Goal: Browse casually: Explore the website without a specific task or goal

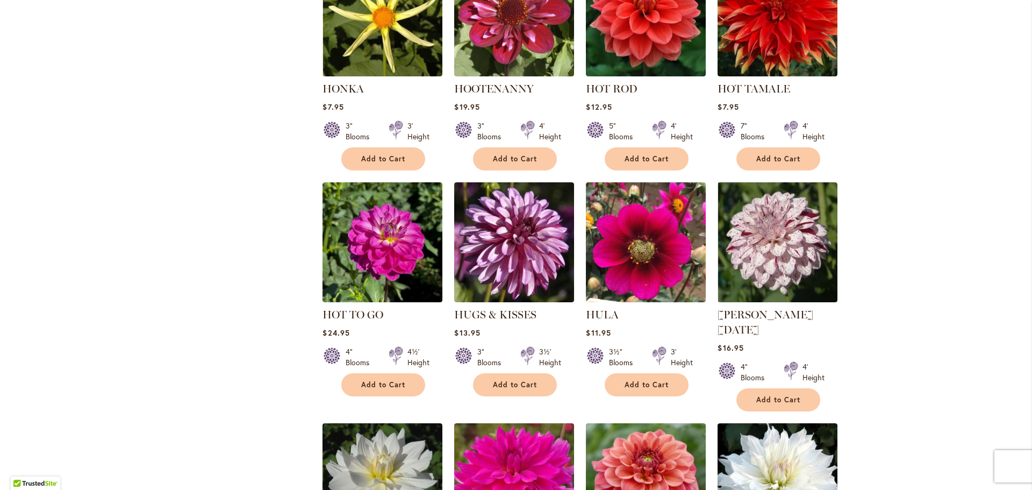
scroll to position [806, 0]
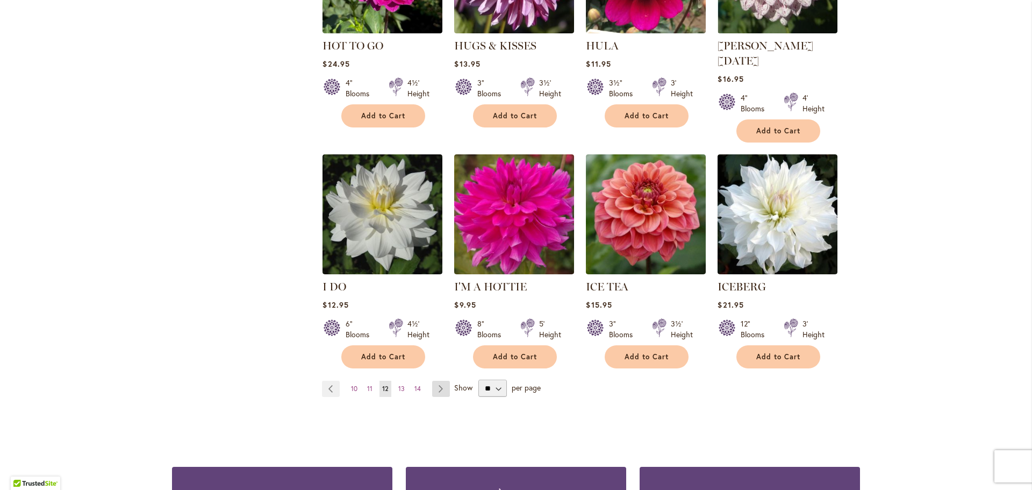
click at [432, 381] on link "Page Next" at bounding box center [441, 389] width 18 height 16
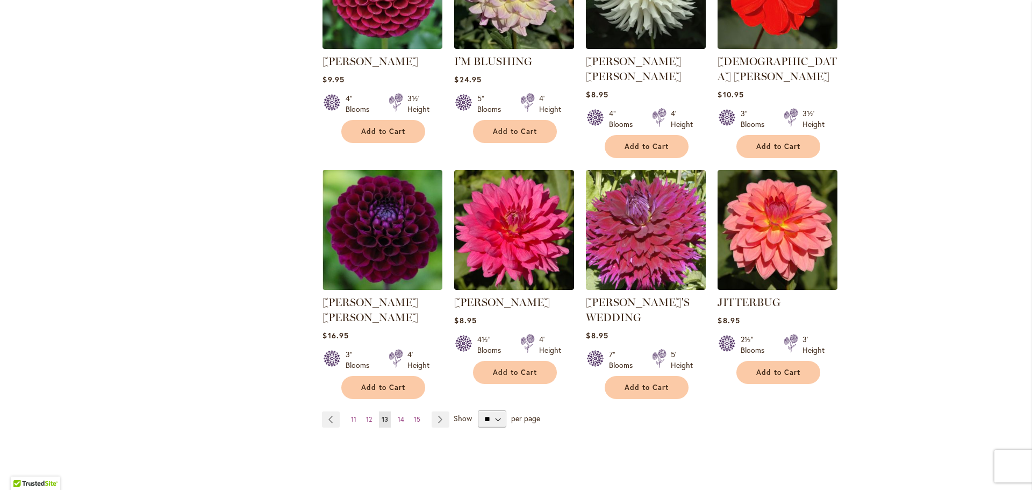
scroll to position [806, 0]
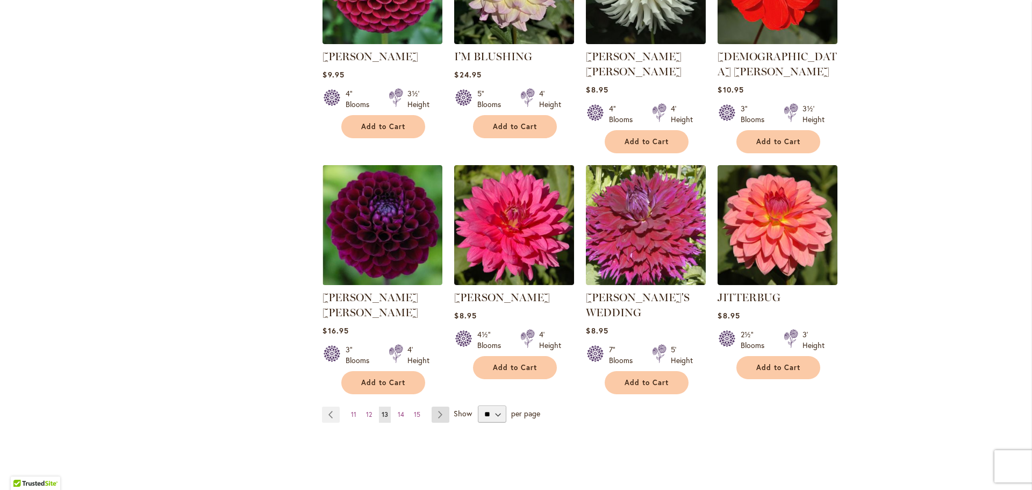
click at [432, 406] on link "Page Next" at bounding box center [441, 414] width 18 height 16
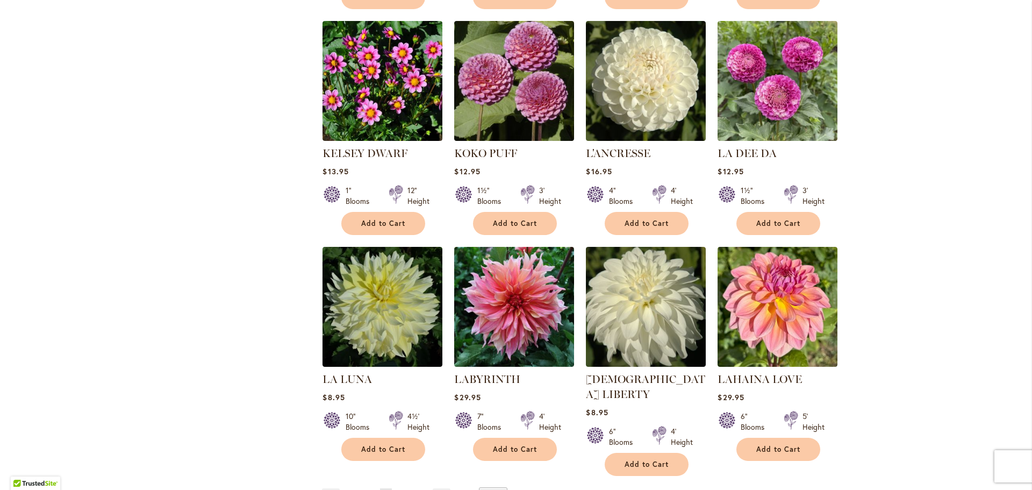
scroll to position [860, 0]
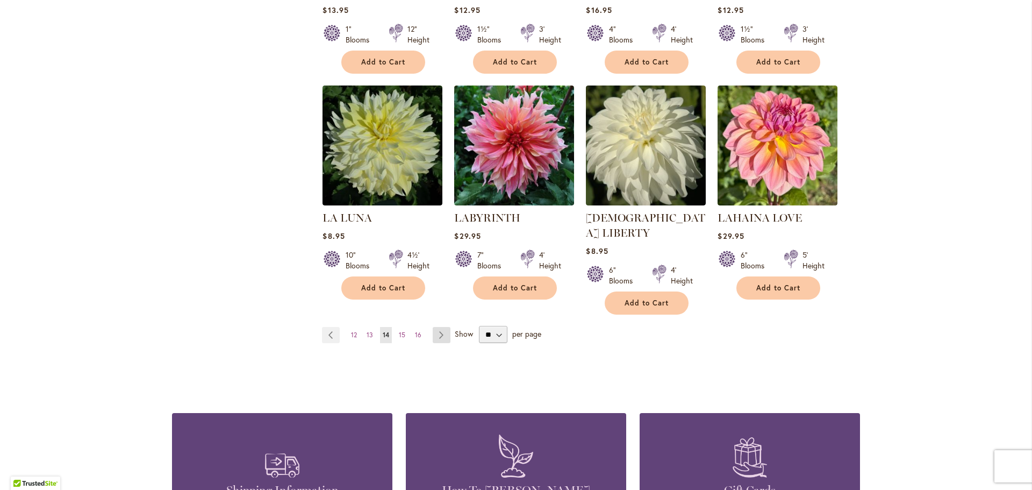
click at [436, 327] on link "Page Next" at bounding box center [442, 335] width 18 height 16
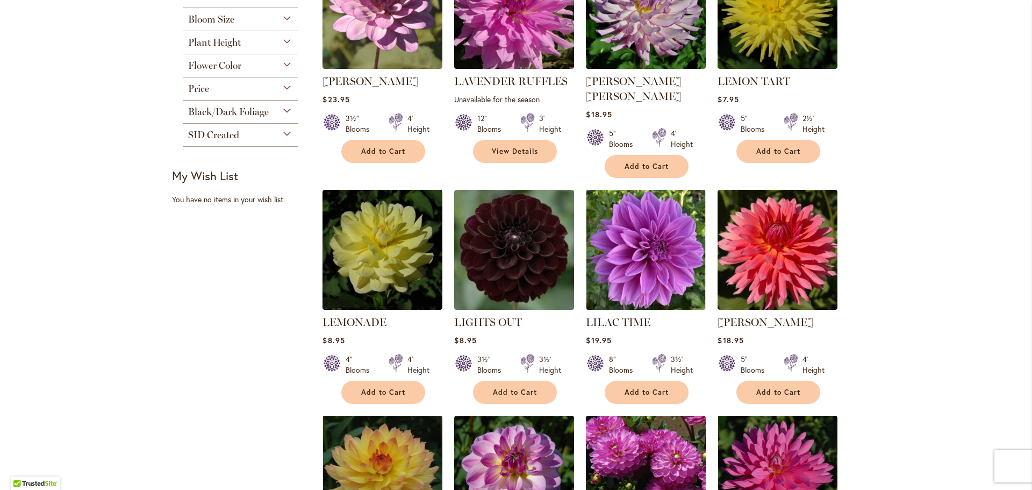
scroll to position [323, 0]
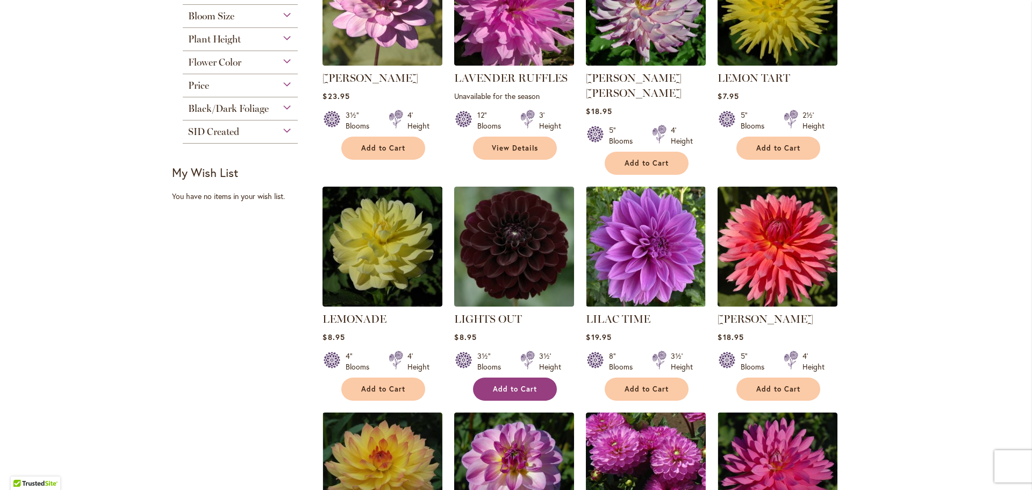
click at [527, 377] on button "Add to Cart" at bounding box center [515, 388] width 84 height 23
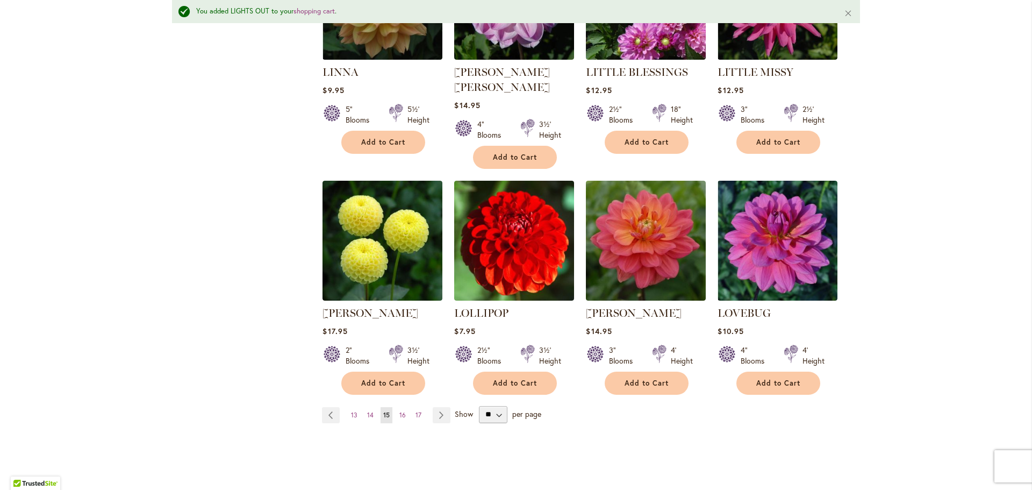
scroll to position [835, 0]
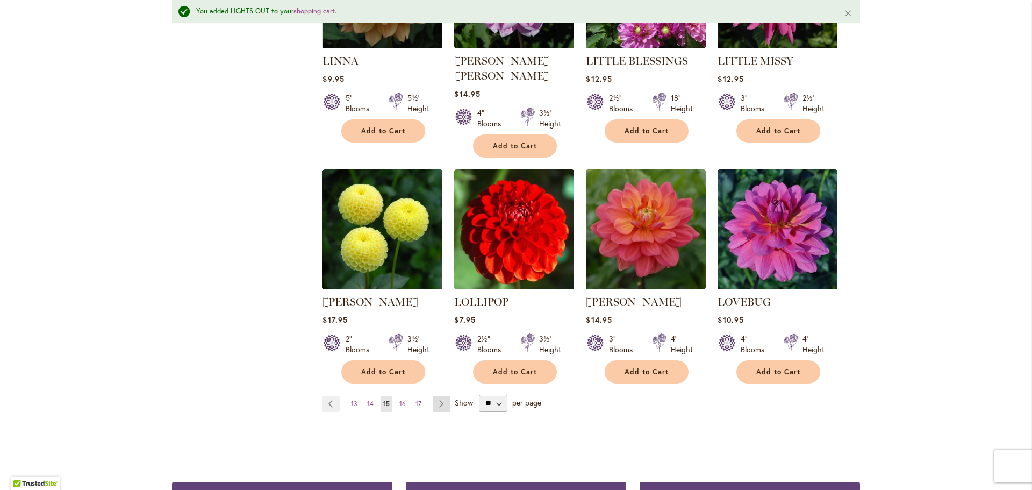
click at [433, 396] on link "Page Next" at bounding box center [442, 404] width 18 height 16
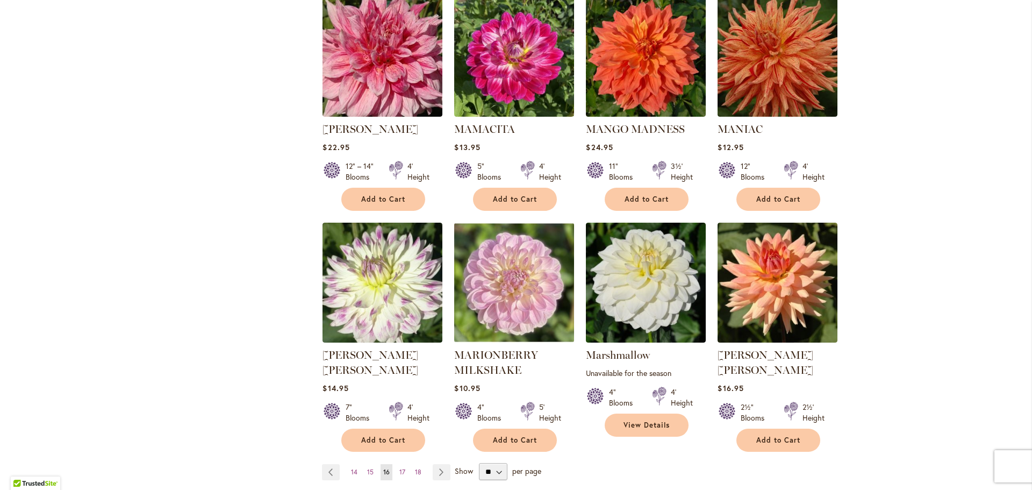
scroll to position [806, 0]
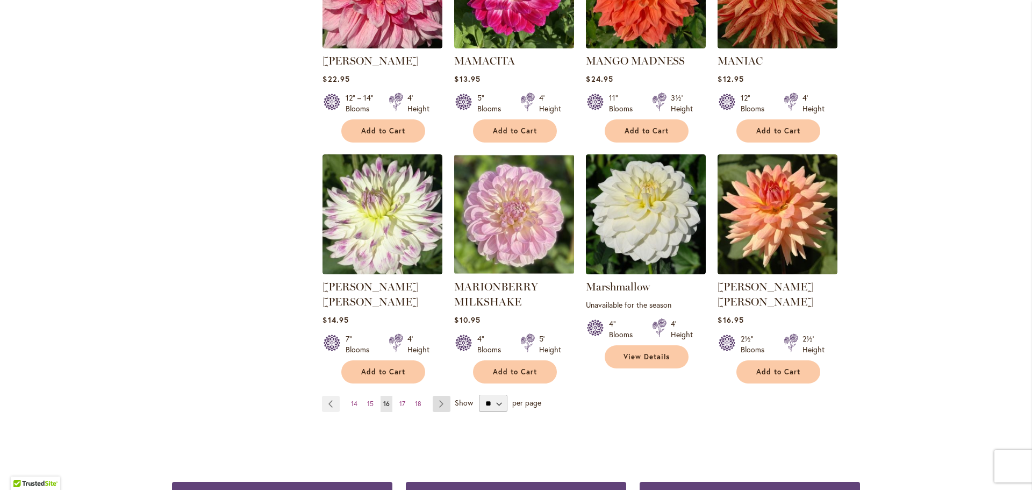
click at [433, 396] on link "Page Next" at bounding box center [442, 404] width 18 height 16
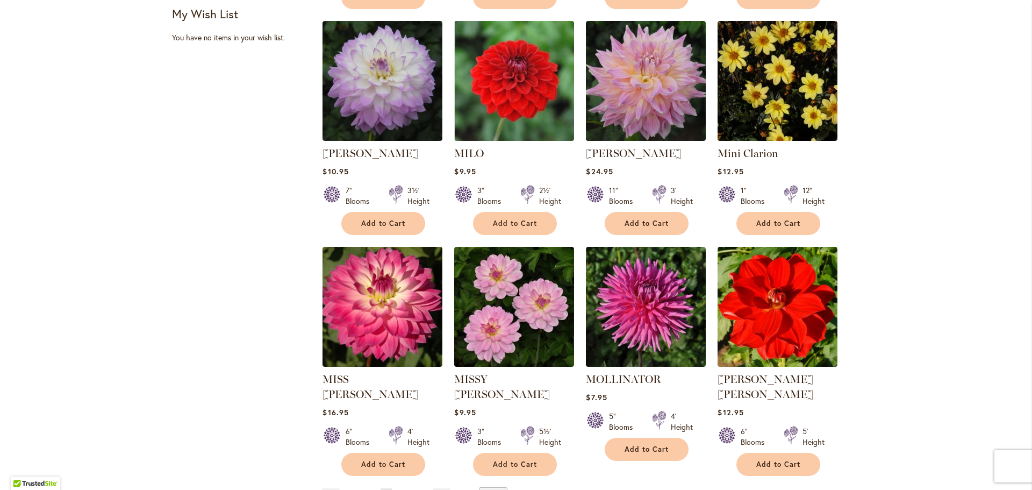
scroll to position [914, 0]
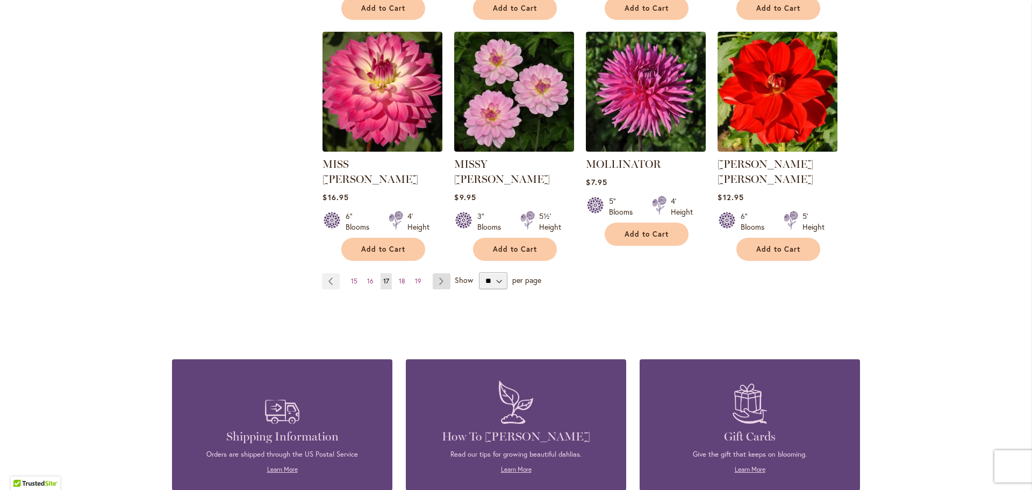
click at [433, 273] on link "Page Next" at bounding box center [442, 281] width 18 height 16
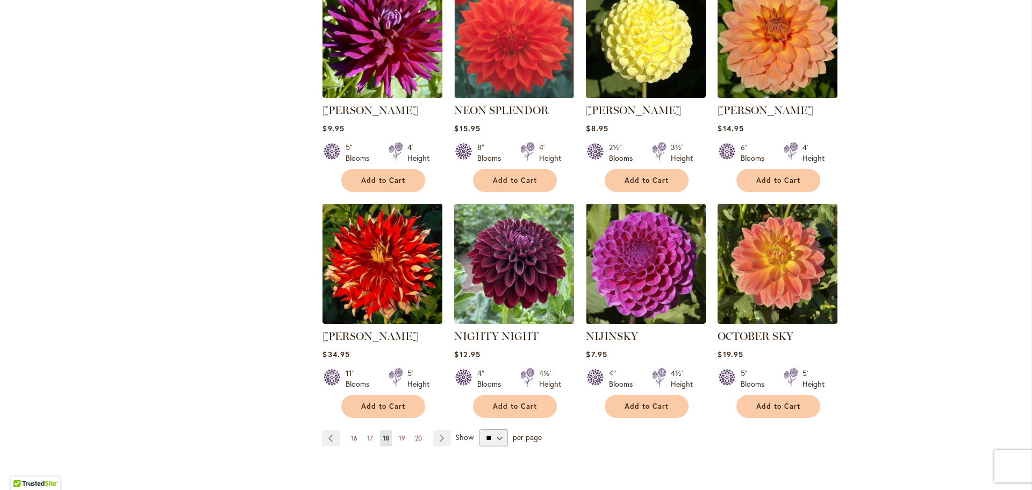
scroll to position [914, 0]
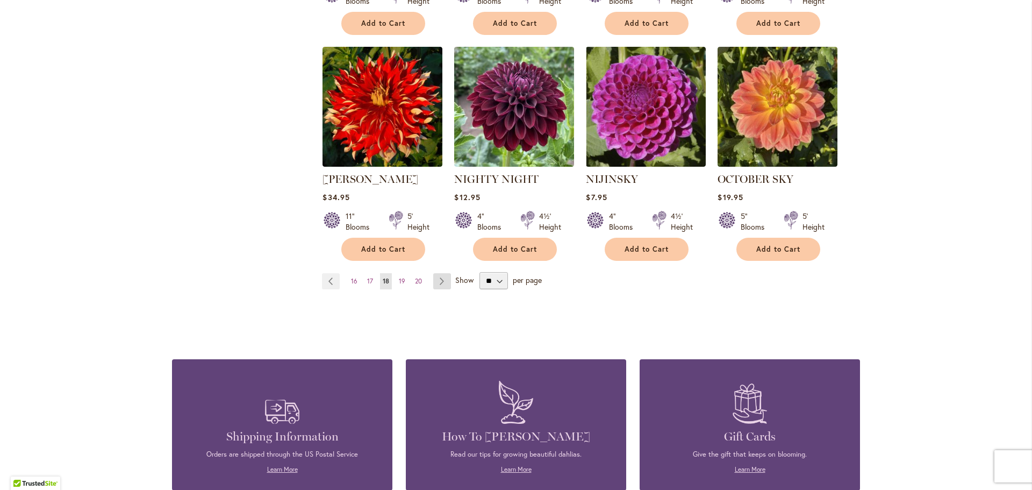
click at [433, 273] on link "Page Next" at bounding box center [442, 281] width 18 height 16
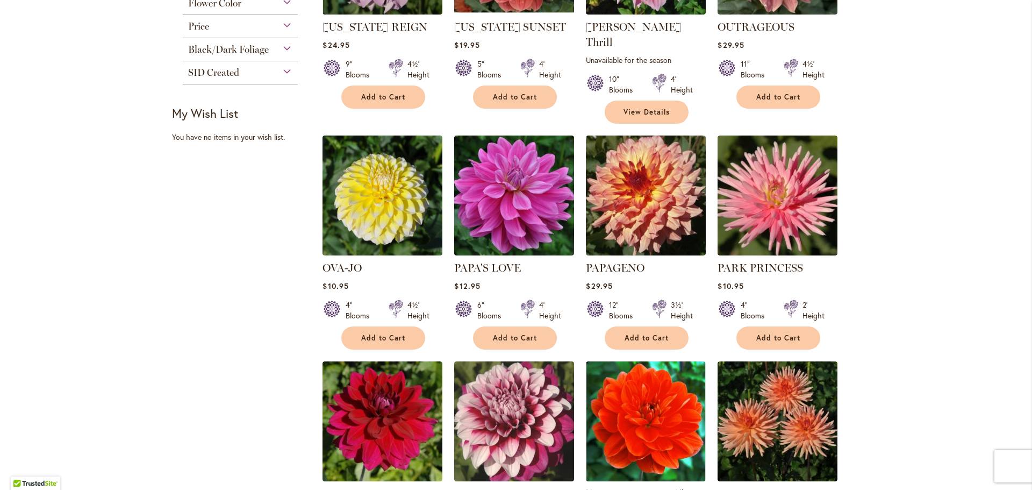
scroll to position [753, 0]
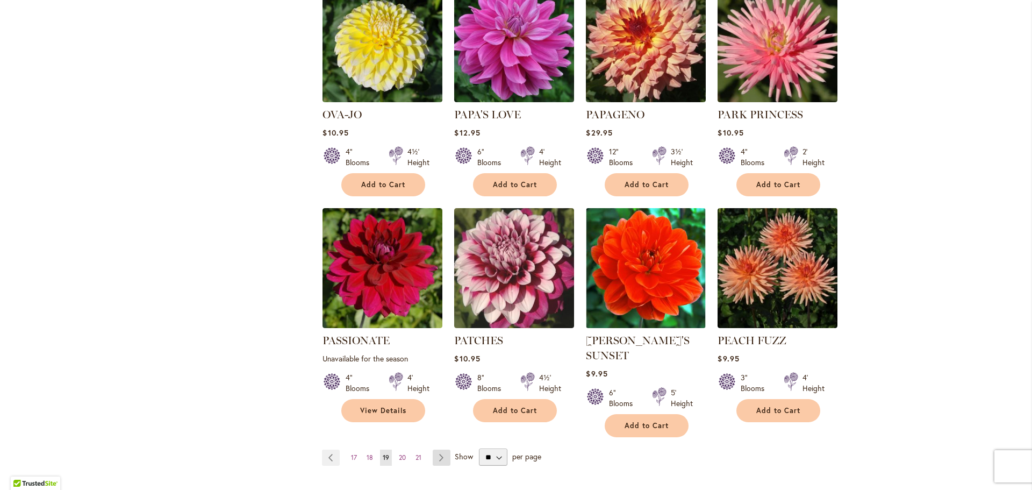
click at [441, 449] on link "Page Next" at bounding box center [442, 457] width 18 height 16
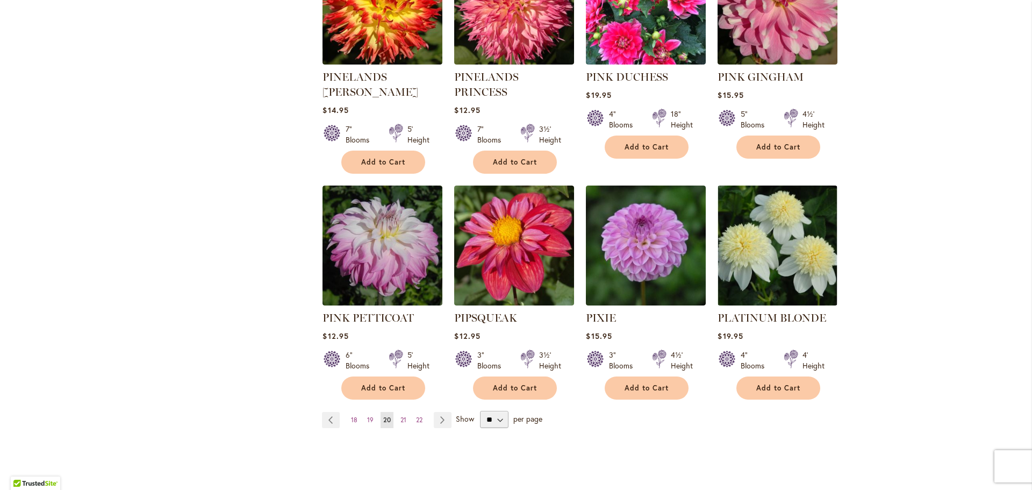
scroll to position [806, 0]
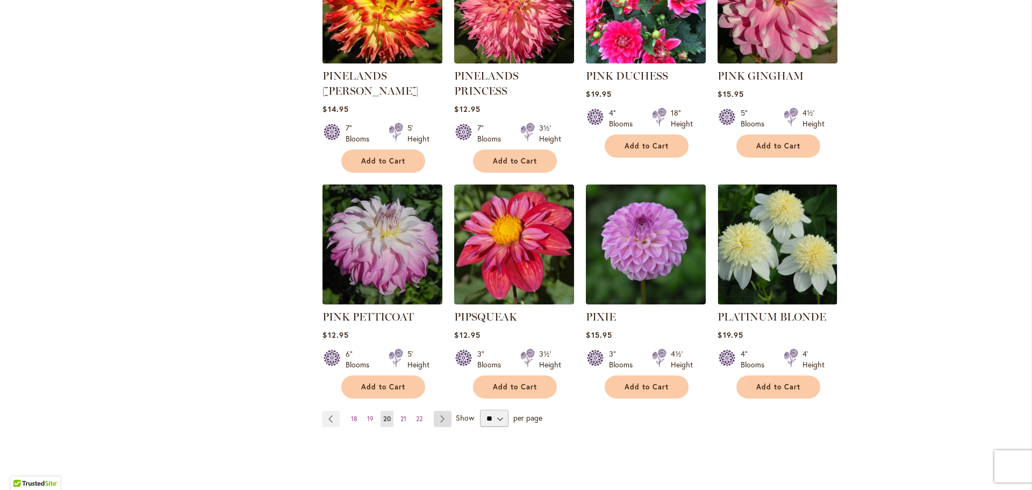
click at [436, 411] on link "Page Next" at bounding box center [443, 419] width 18 height 16
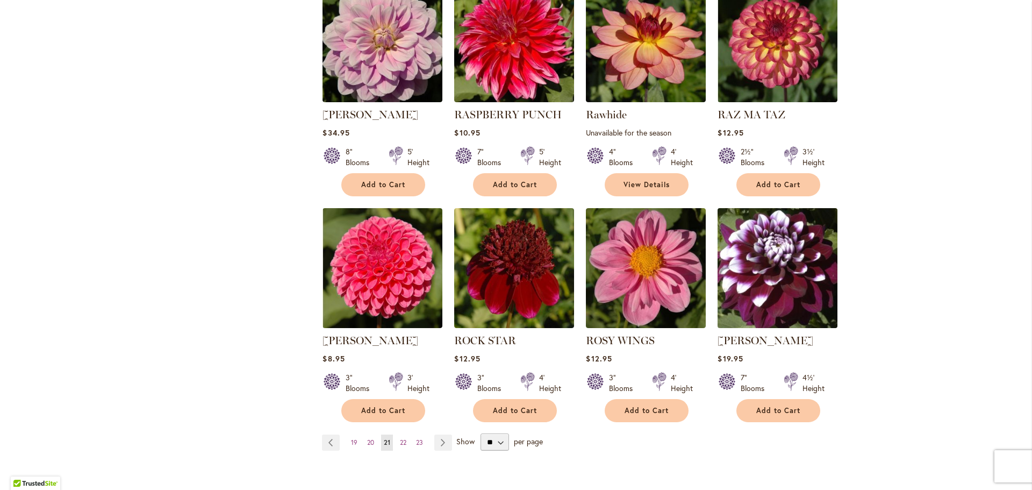
scroll to position [914, 0]
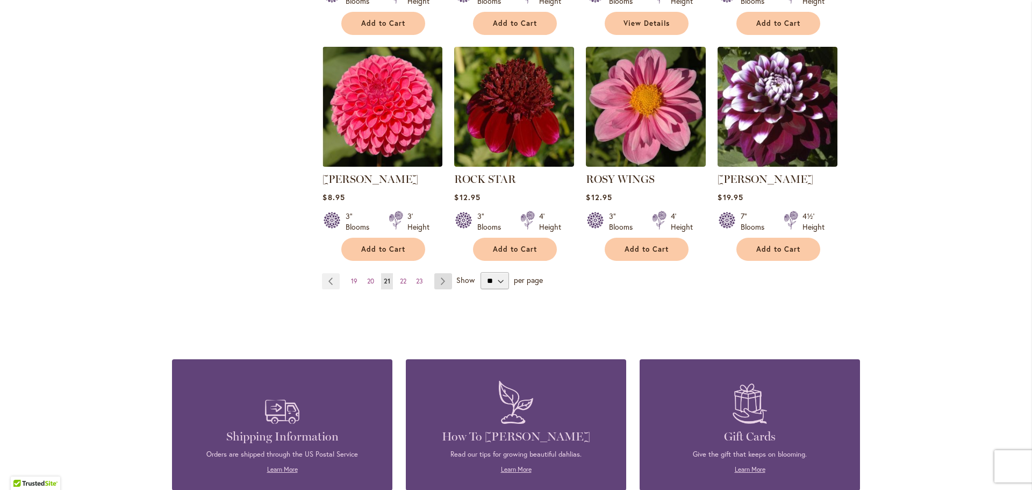
click at [439, 283] on link "Page Next" at bounding box center [443, 281] width 18 height 16
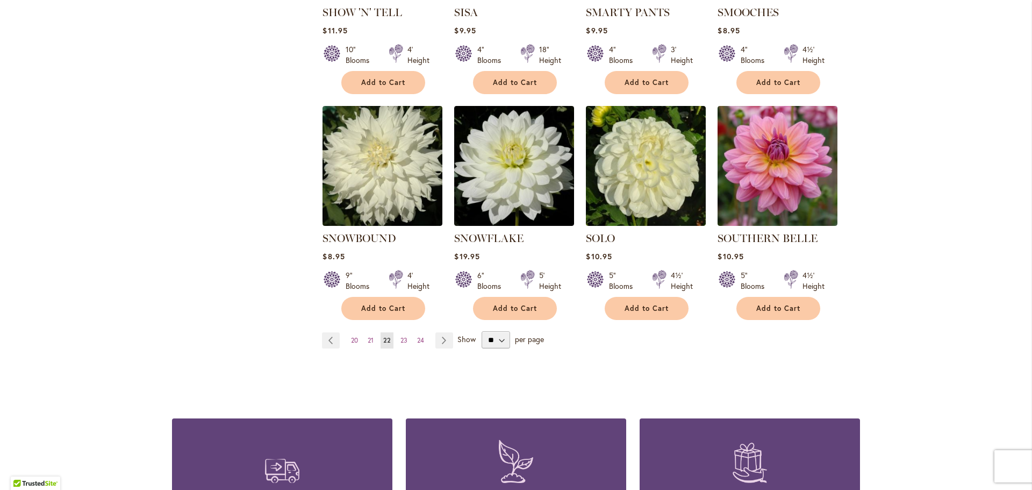
scroll to position [860, 0]
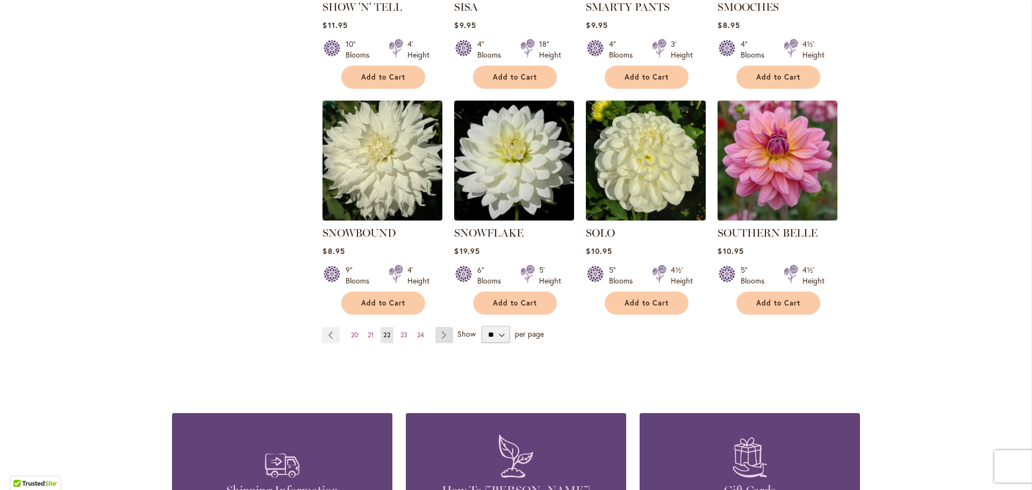
click at [445, 327] on link "Page Next" at bounding box center [445, 335] width 18 height 16
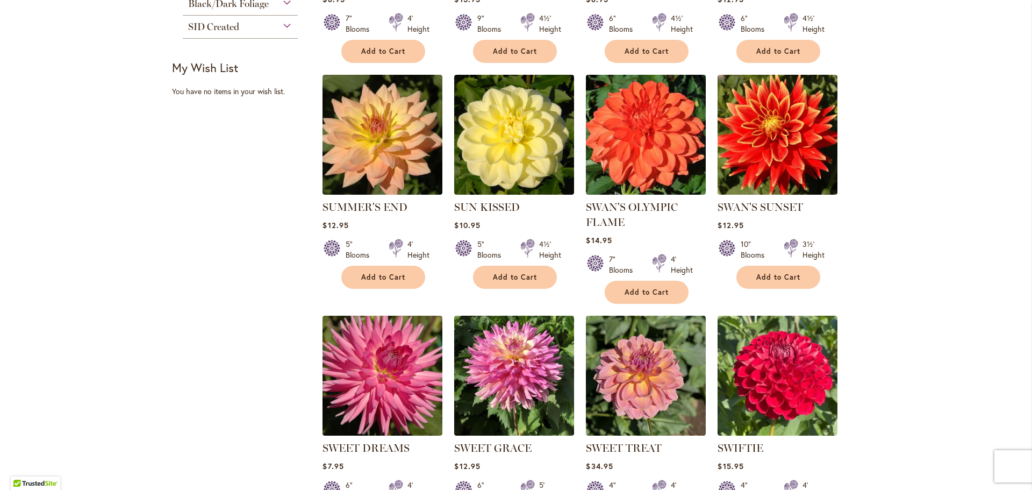
scroll to position [753, 0]
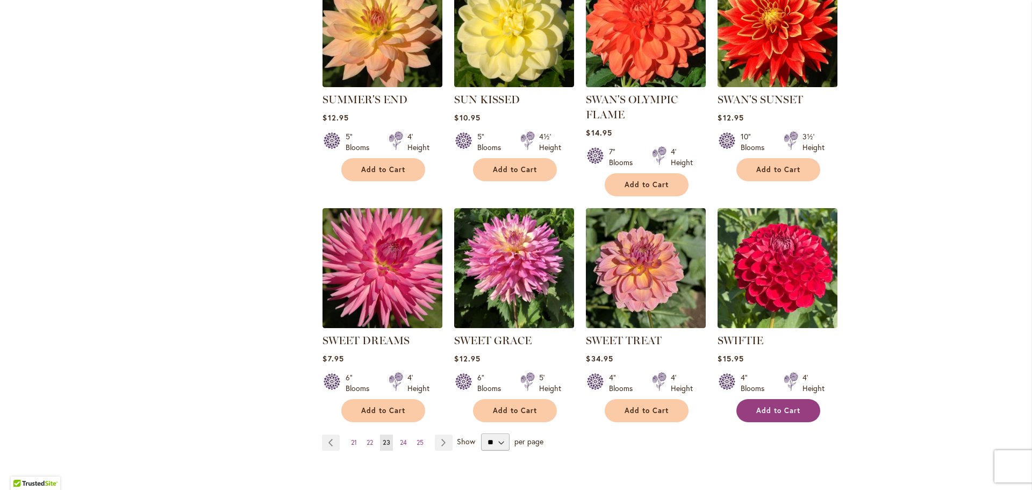
click at [788, 416] on button "Add to Cart" at bounding box center [779, 410] width 84 height 23
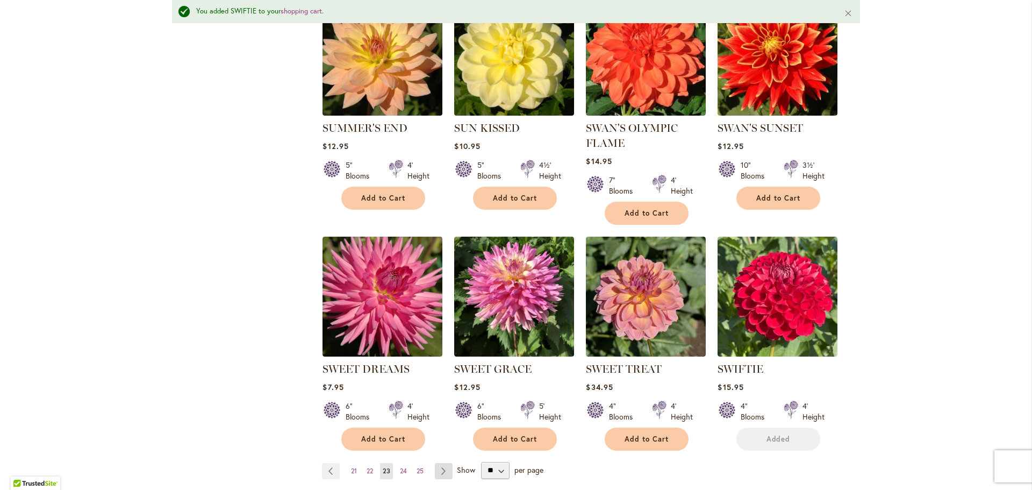
scroll to position [781, 0]
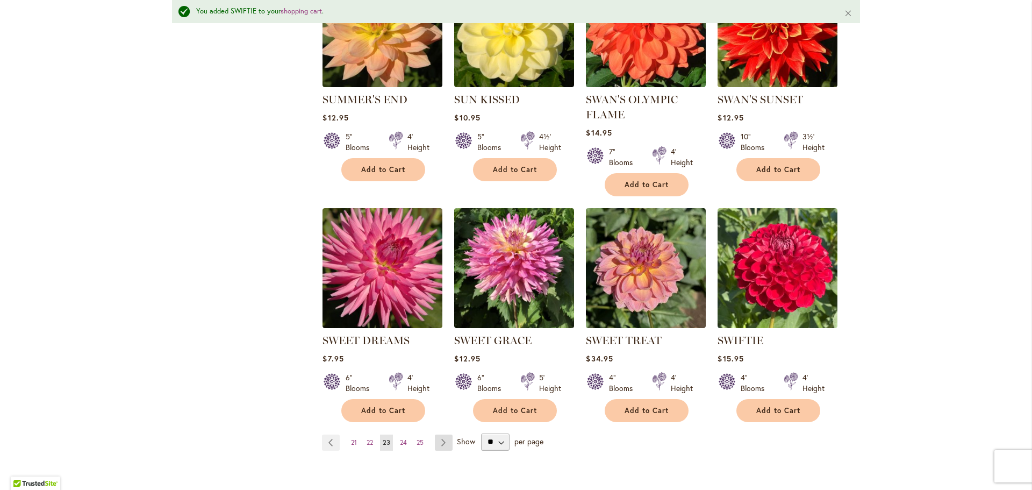
click at [445, 443] on link "Page Next" at bounding box center [444, 442] width 18 height 16
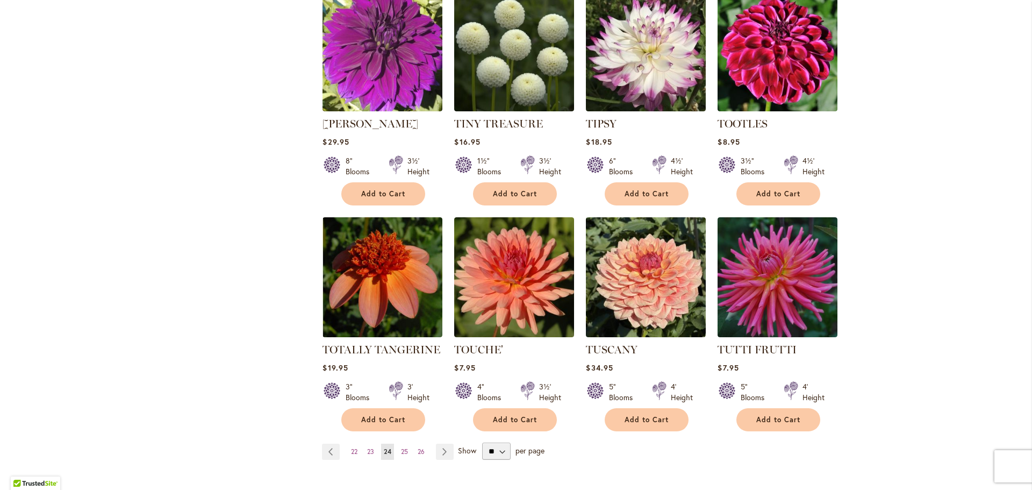
scroll to position [860, 0]
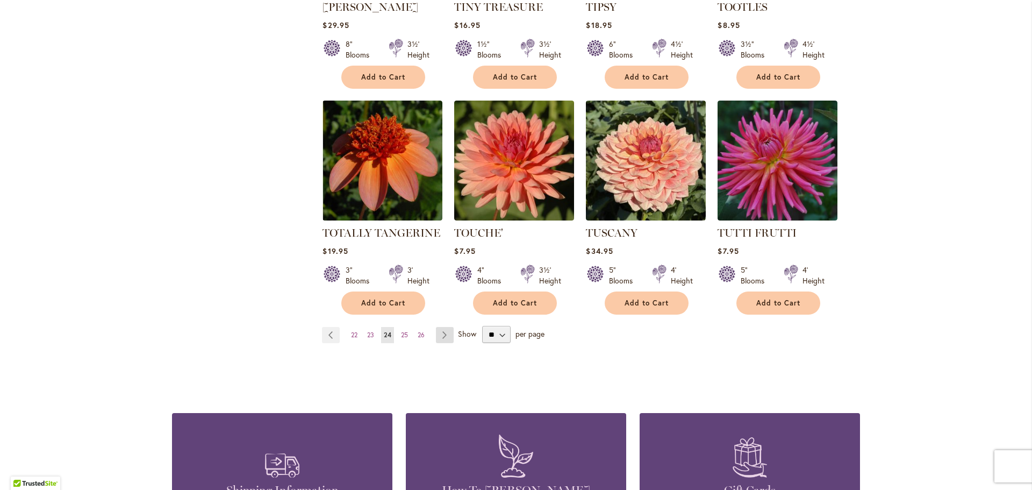
click at [441, 327] on link "Page Next" at bounding box center [445, 335] width 18 height 16
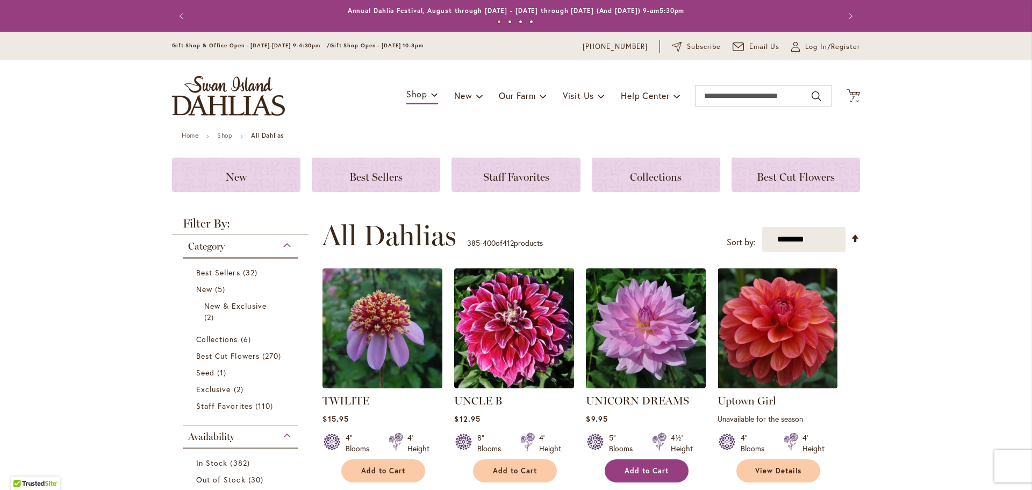
click at [637, 466] on span "Add to Cart" at bounding box center [647, 470] width 44 height 9
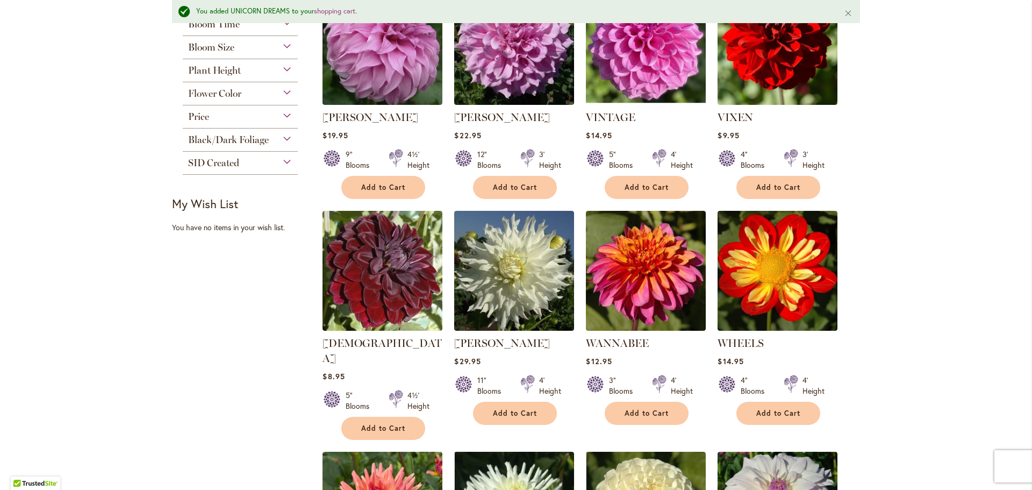
scroll to position [806, 0]
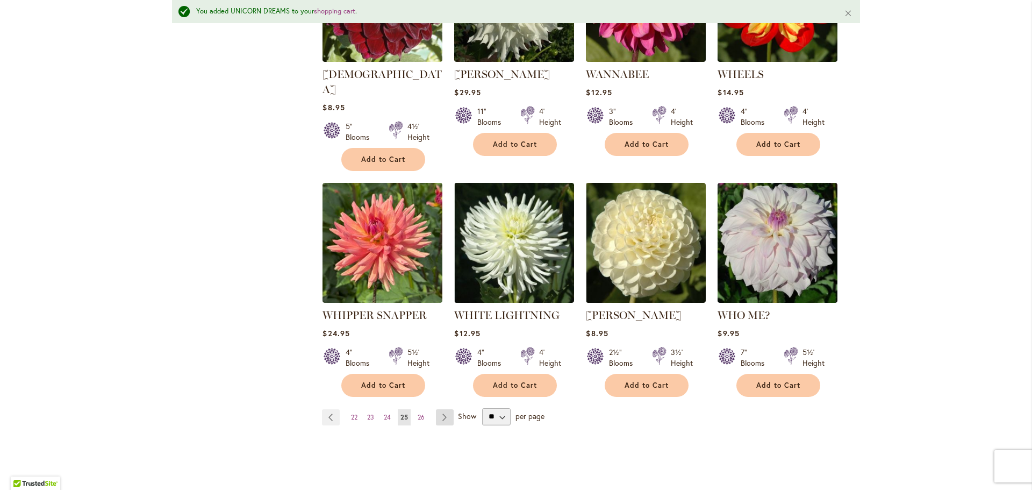
click at [445, 409] on link "Page Next" at bounding box center [445, 417] width 18 height 16
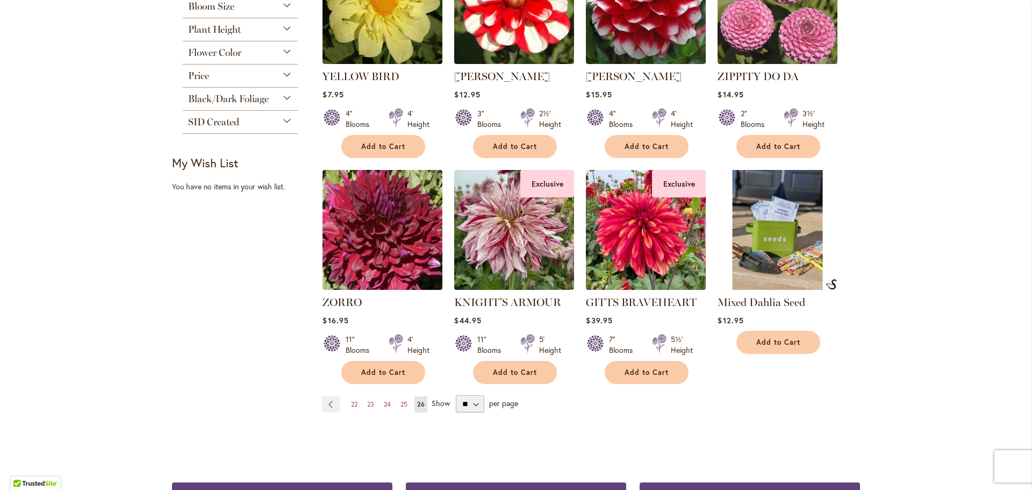
scroll to position [645, 0]
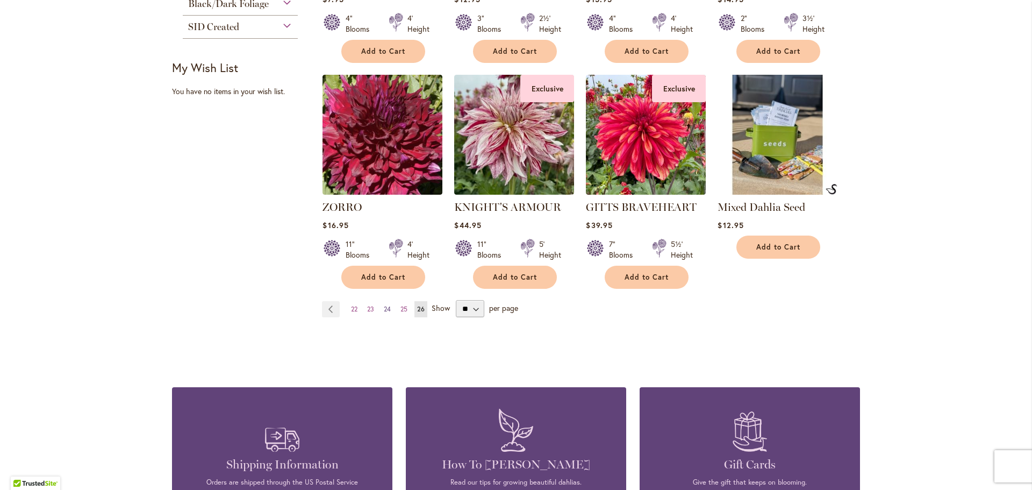
click at [388, 308] on link "Page 24" at bounding box center [387, 309] width 12 height 16
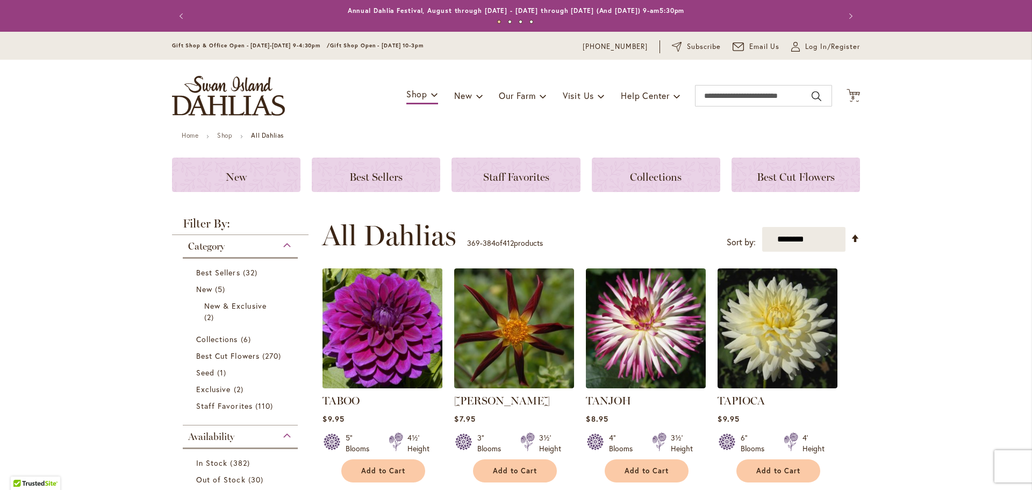
click at [436, 306] on img at bounding box center [383, 329] width 126 height 126
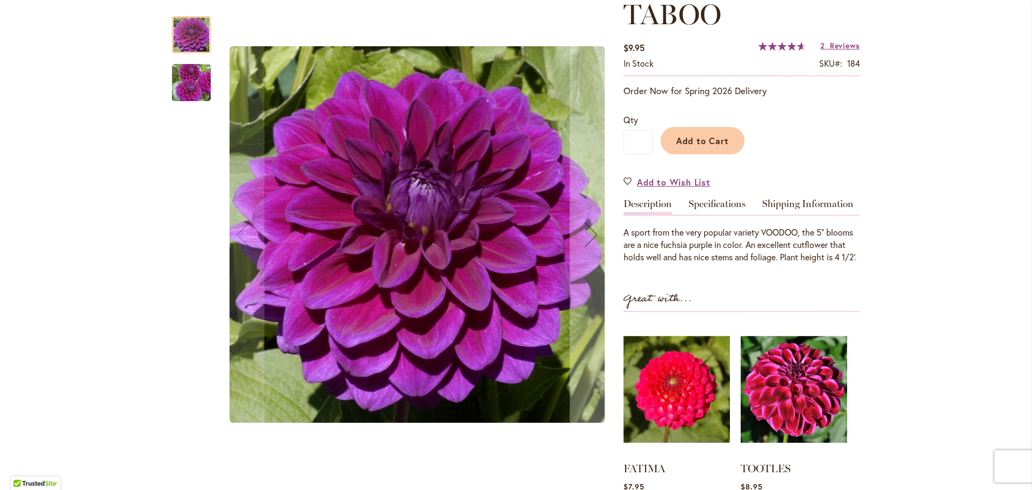
scroll to position [161, 0]
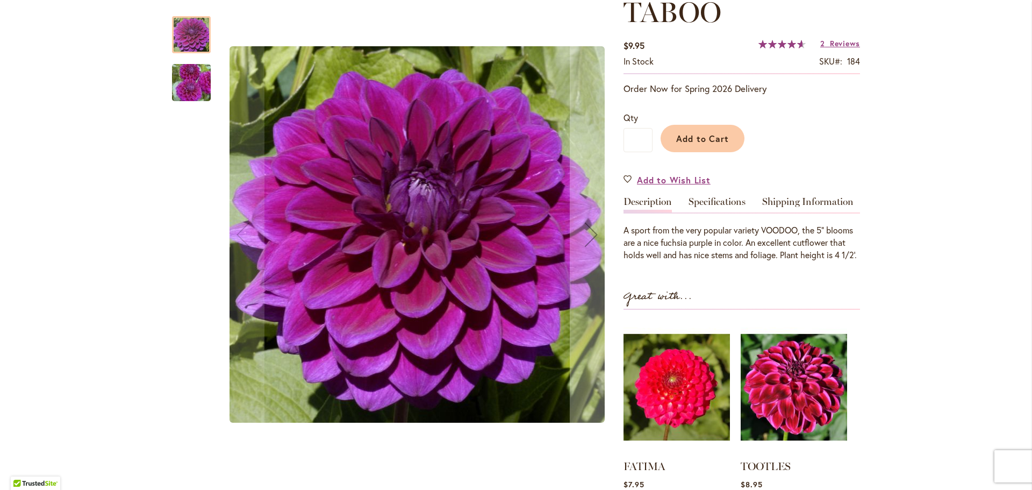
click at [195, 86] on img "TABOO" at bounding box center [191, 83] width 77 height 52
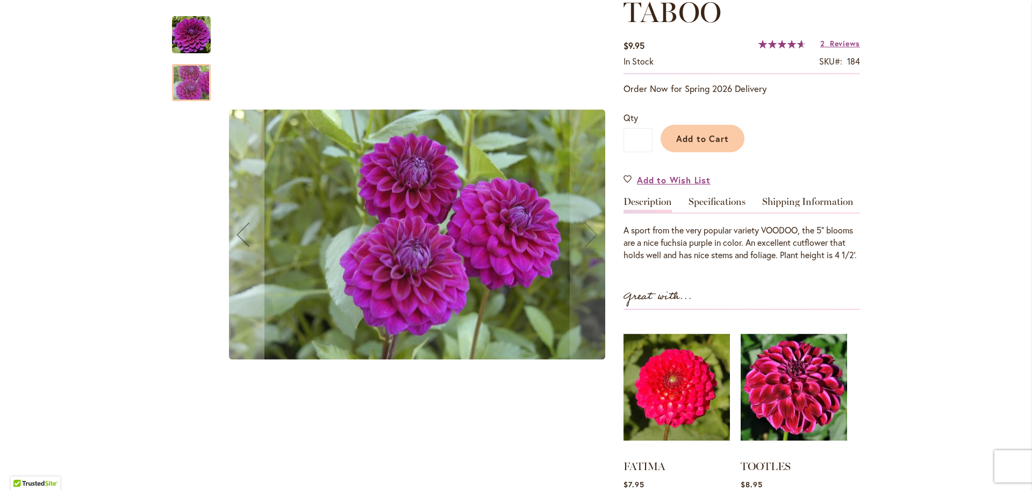
click at [193, 46] on img "TABOO" at bounding box center [191, 35] width 39 height 39
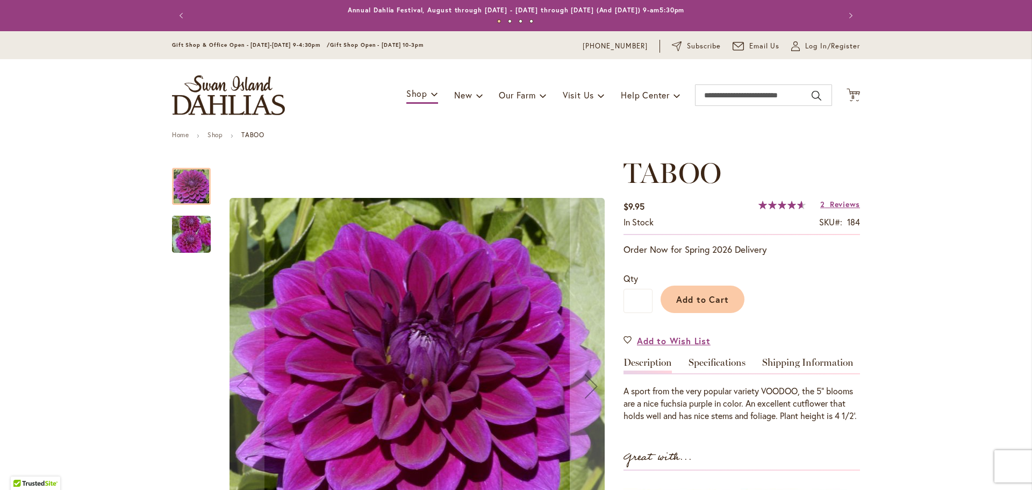
scroll to position [0, 0]
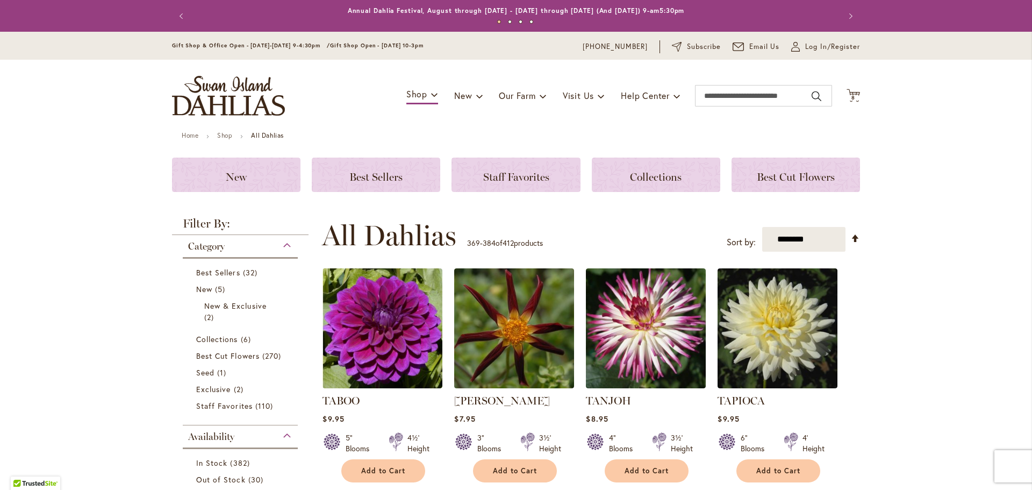
scroll to position [484, 0]
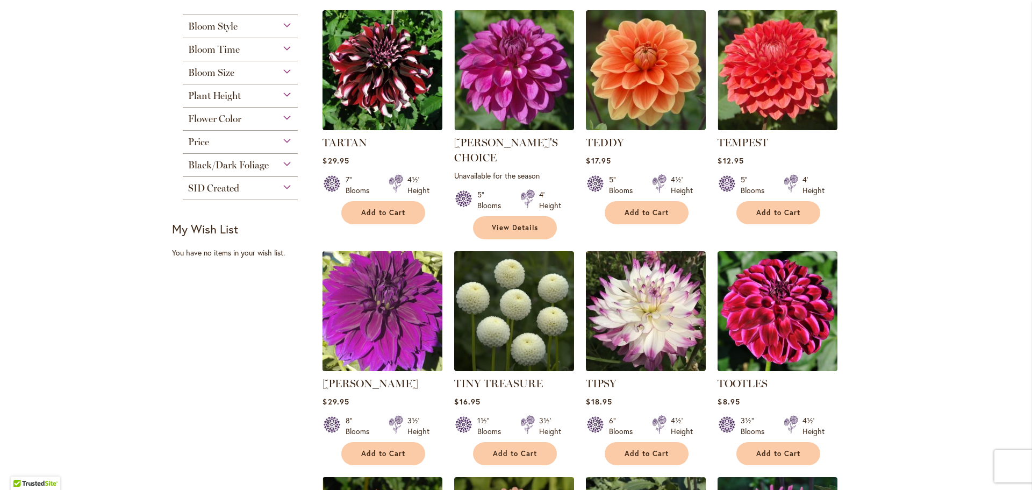
click at [395, 320] on img at bounding box center [383, 311] width 126 height 126
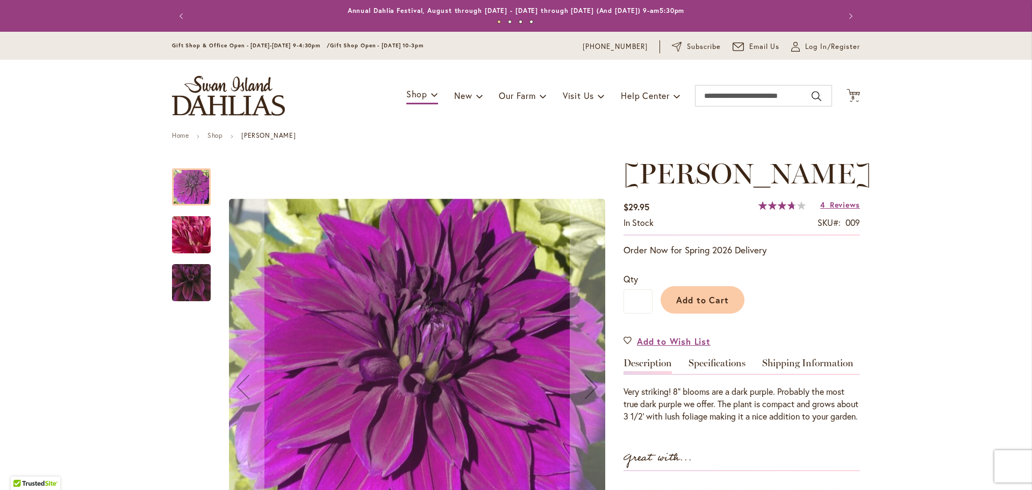
scroll to position [161, 0]
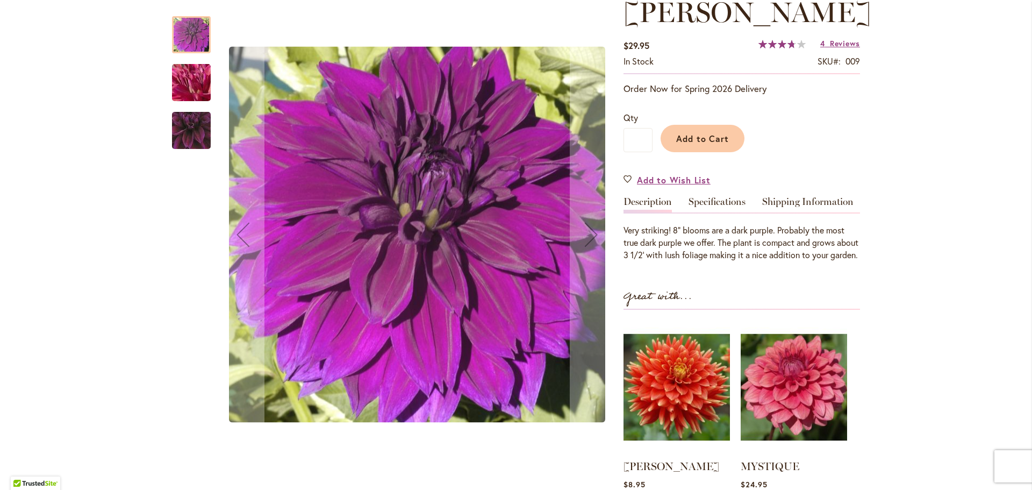
click at [188, 88] on img "Thomas Edison" at bounding box center [191, 83] width 77 height 58
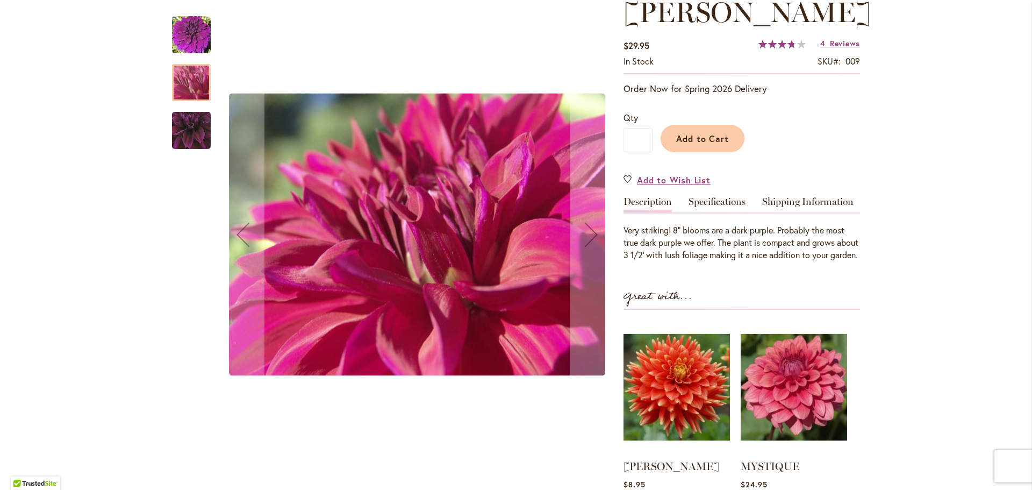
click at [183, 132] on img "Thomas Edison" at bounding box center [191, 131] width 76 height 74
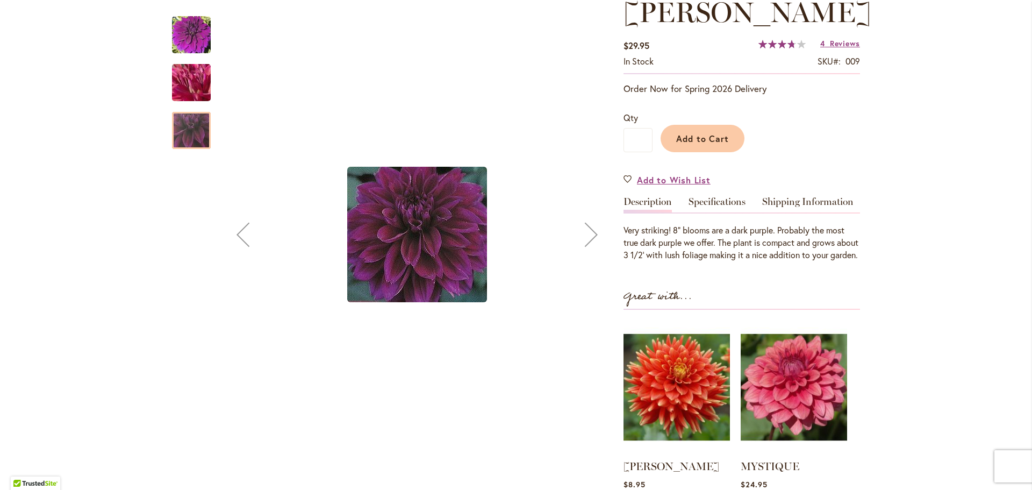
click at [183, 40] on img "Thomas Edison" at bounding box center [191, 35] width 39 height 39
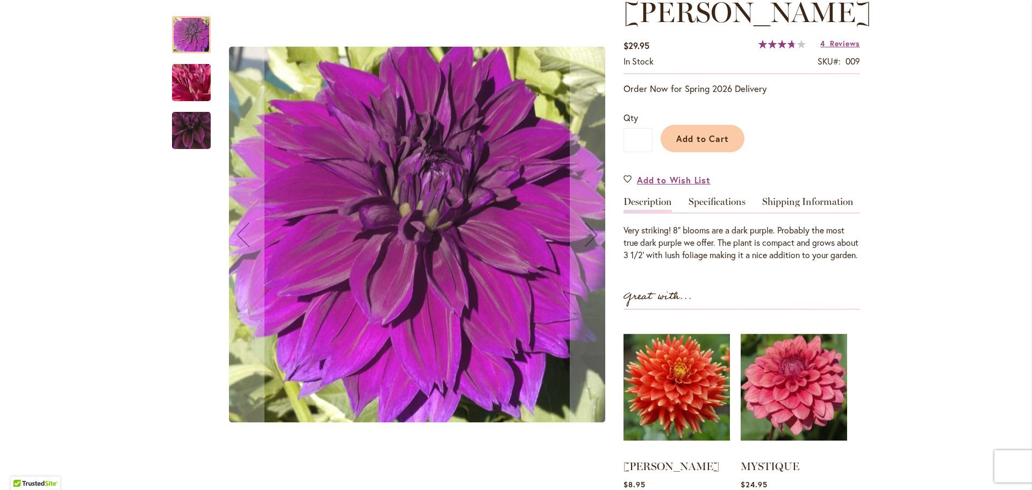
scroll to position [0, 0]
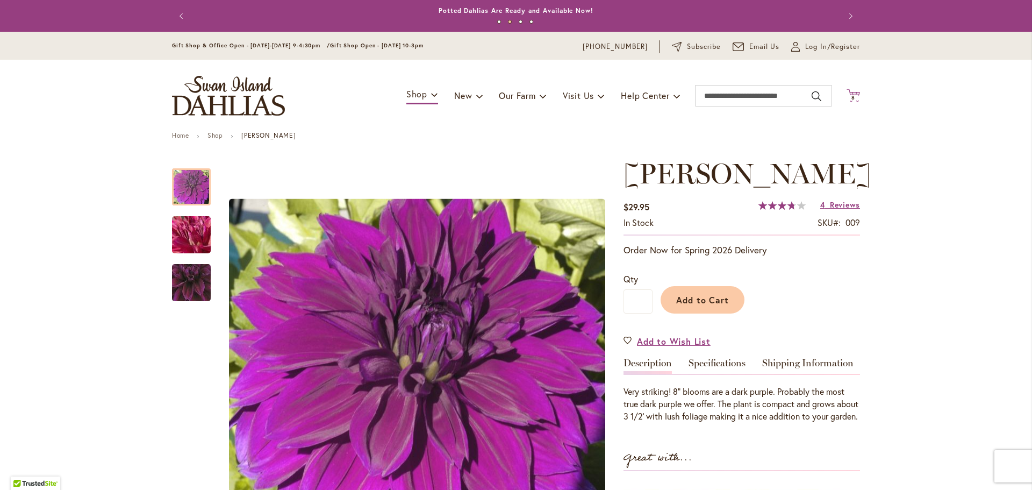
click at [852, 90] on icon "Cart .cls-1 { fill: #231f20; }" at bounding box center [853, 95] width 13 height 13
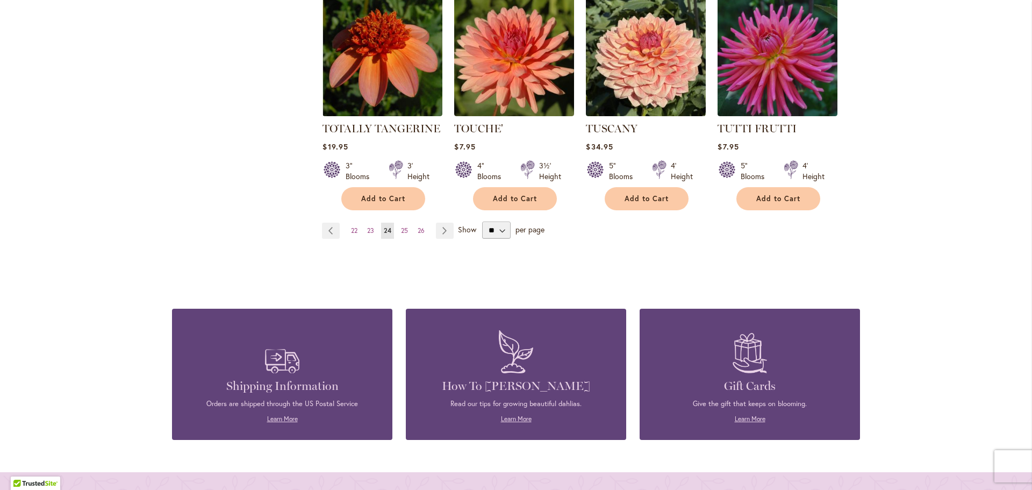
scroll to position [968, 0]
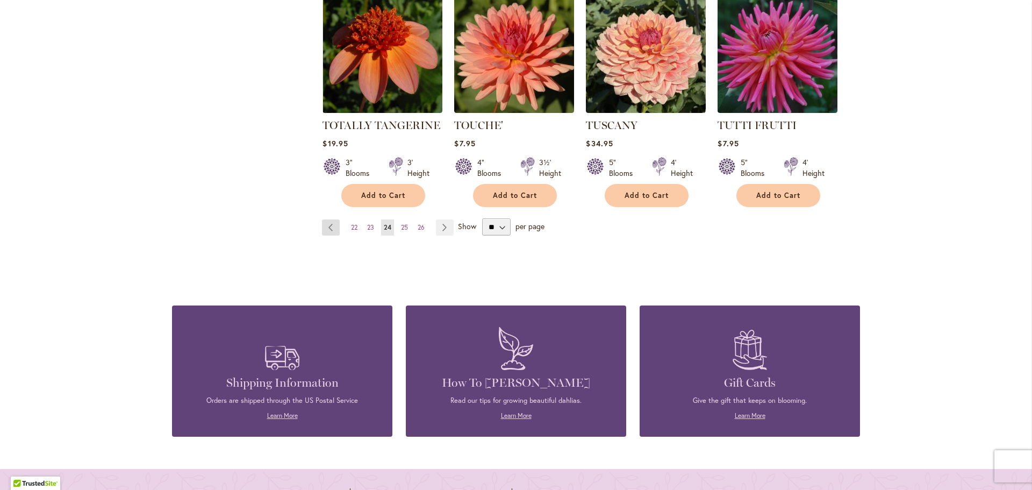
click at [327, 219] on link "Page Previous" at bounding box center [331, 227] width 18 height 16
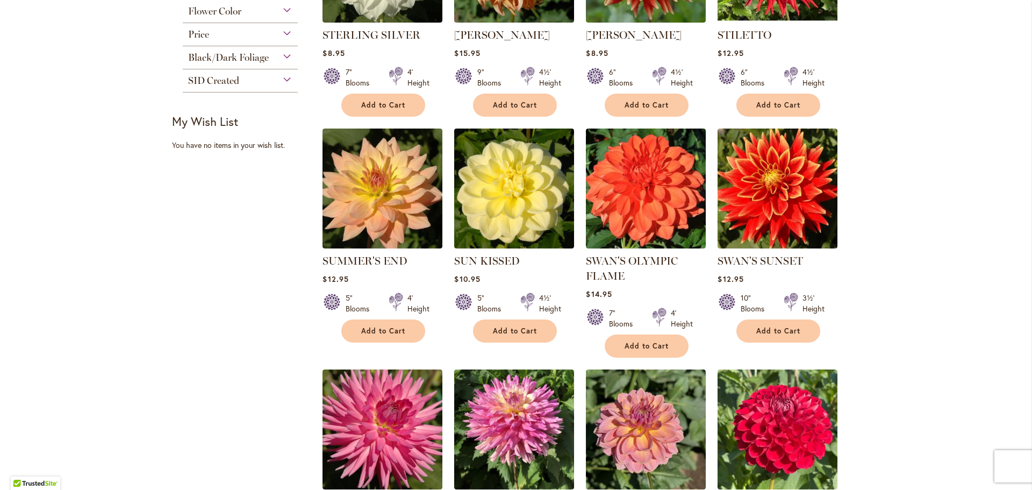
scroll to position [806, 0]
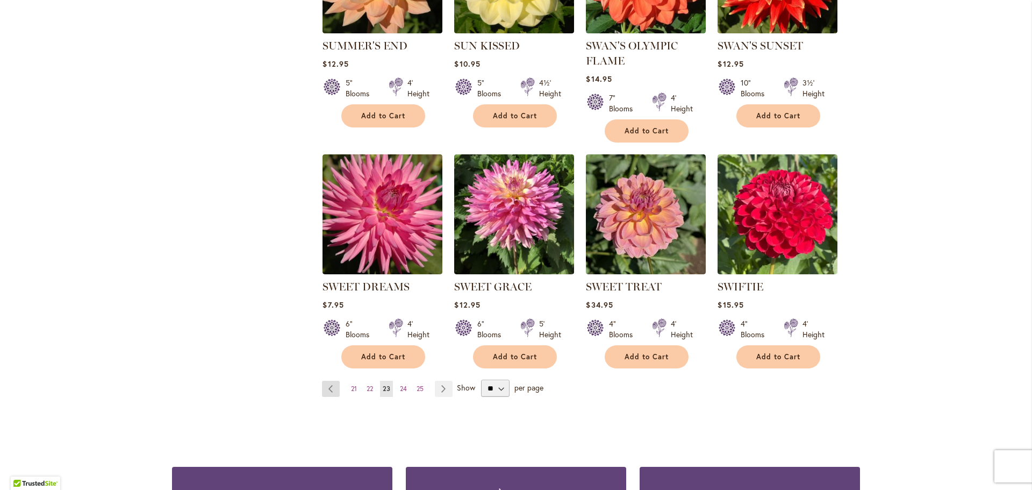
click at [331, 386] on link "Page Previous" at bounding box center [331, 389] width 18 height 16
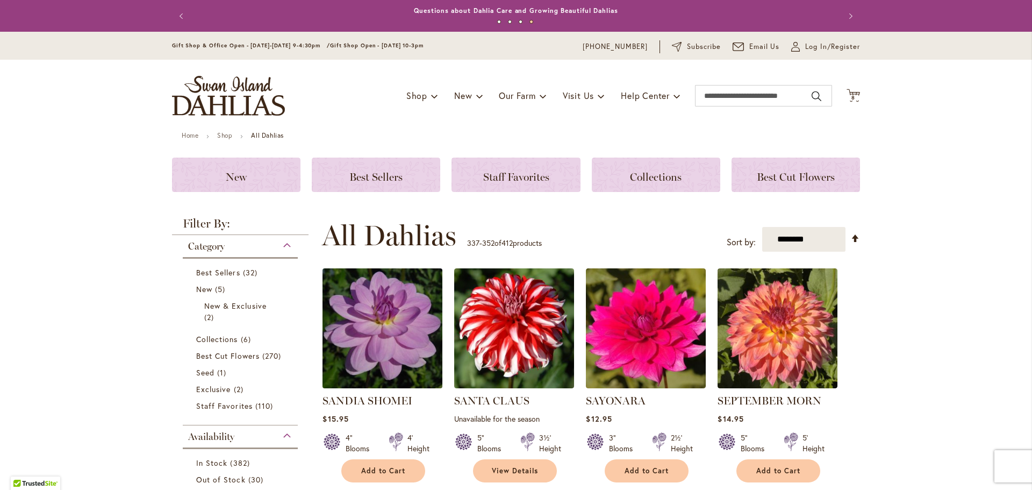
click at [366, 378] on img at bounding box center [383, 329] width 126 height 126
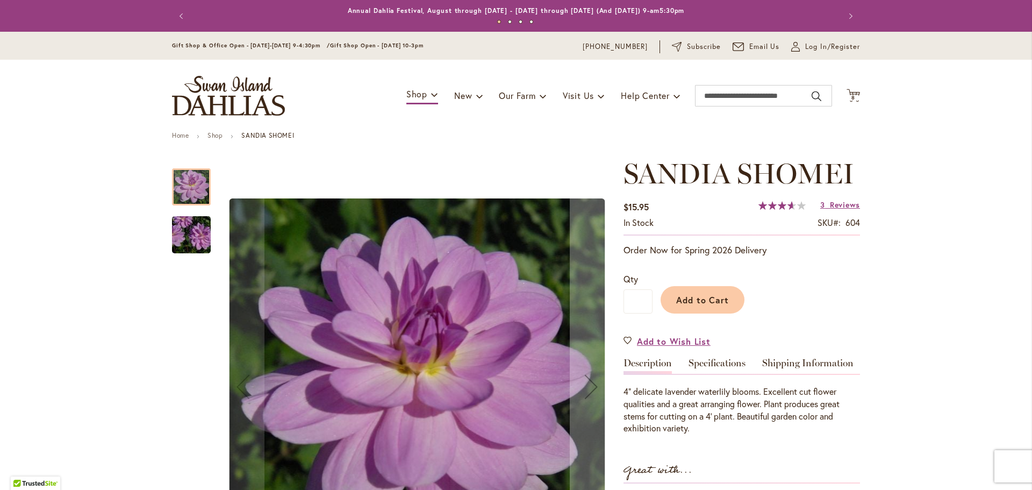
click at [190, 232] on img "SANDIA SHOMEI" at bounding box center [191, 235] width 77 height 52
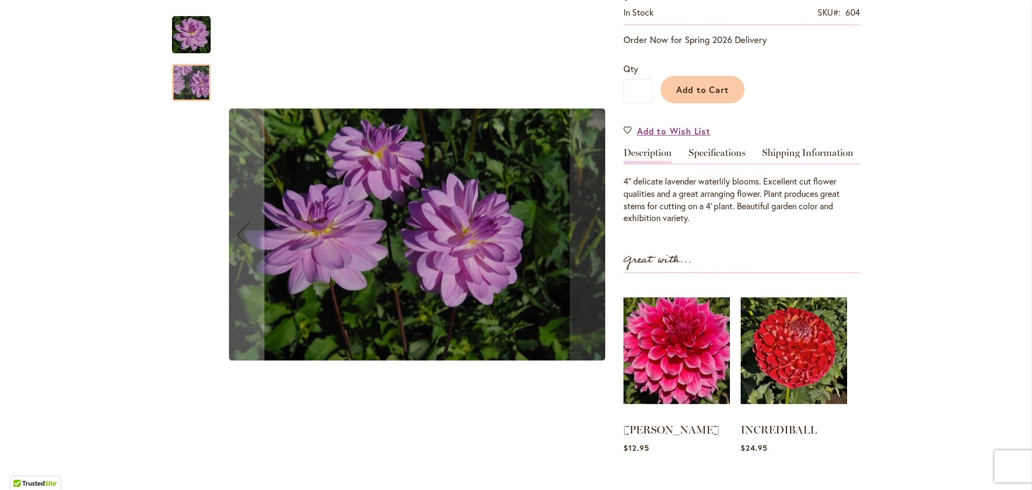
scroll to position [215, 0]
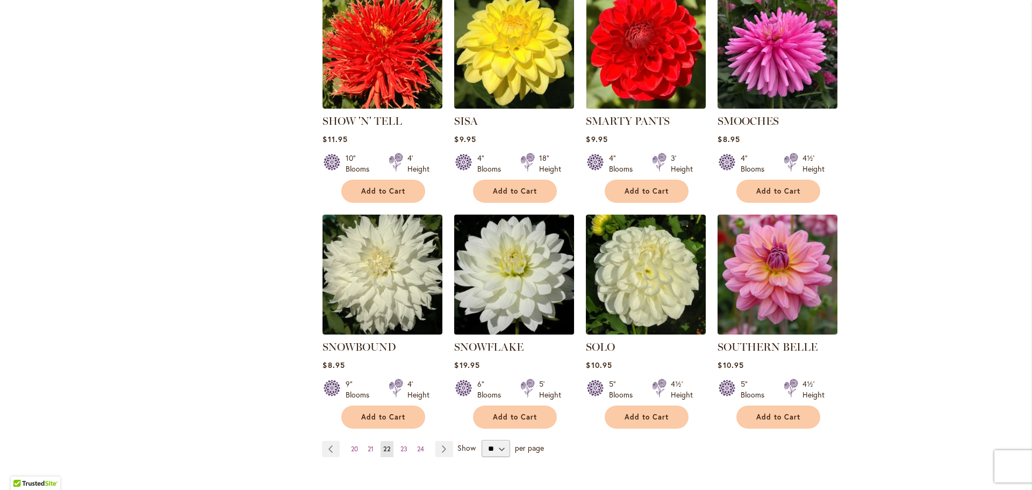
scroll to position [914, 0]
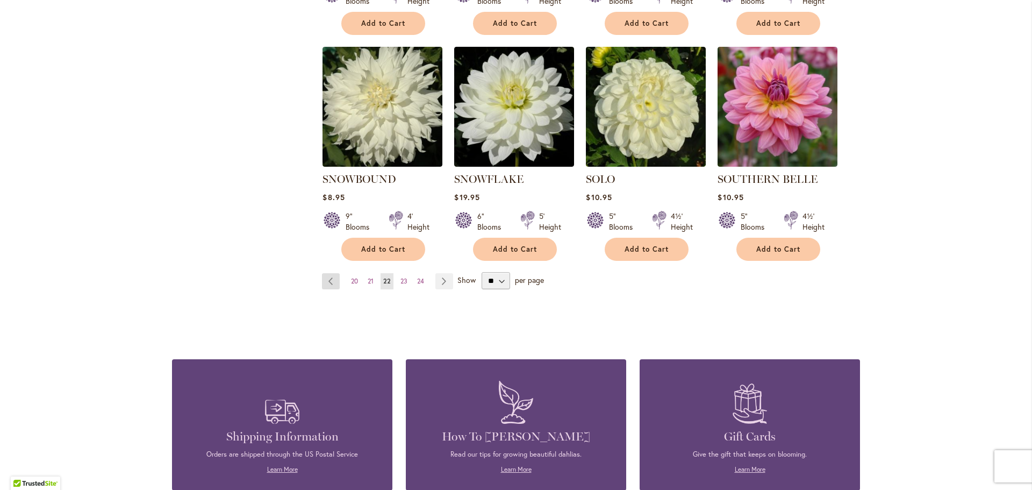
click at [334, 273] on link "Page Previous" at bounding box center [331, 281] width 18 height 16
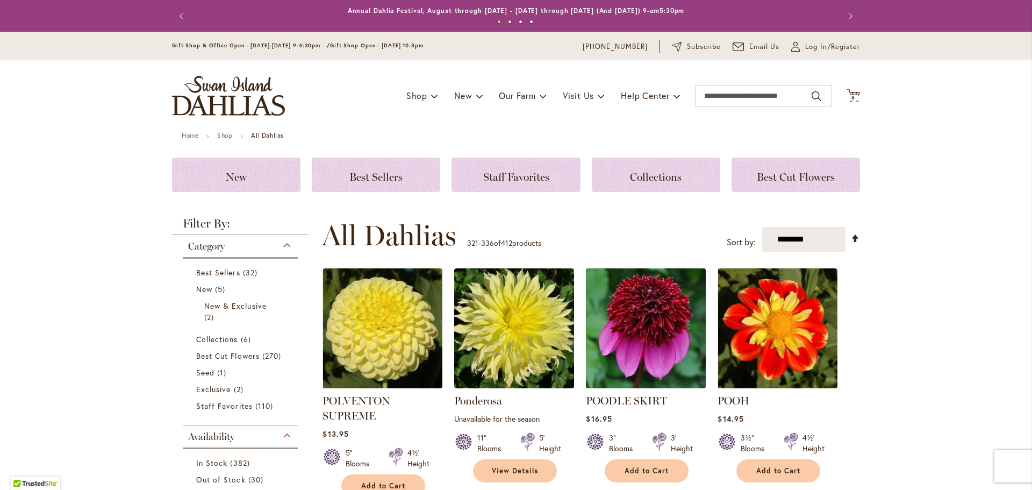
click at [667, 306] on img at bounding box center [646, 329] width 126 height 126
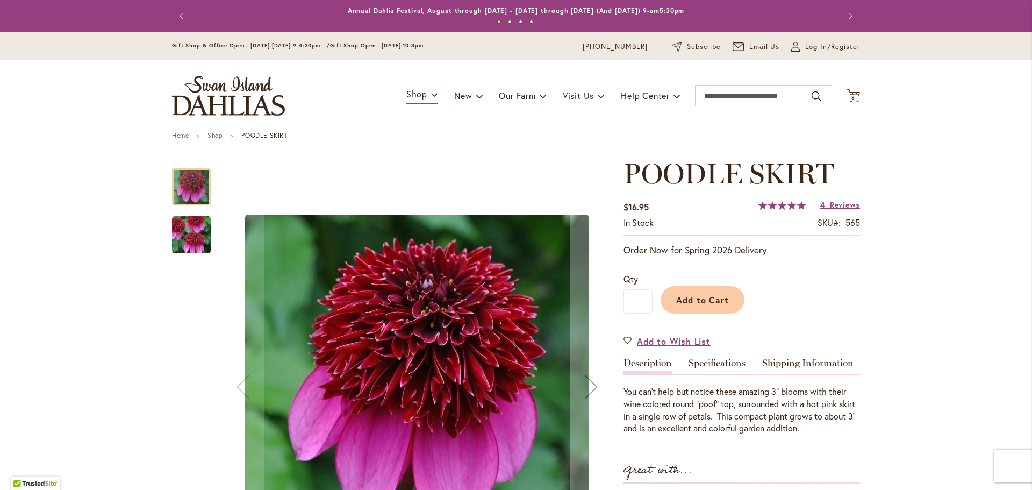
click at [199, 238] on img "POODLE SKIRT" at bounding box center [191, 235] width 77 height 52
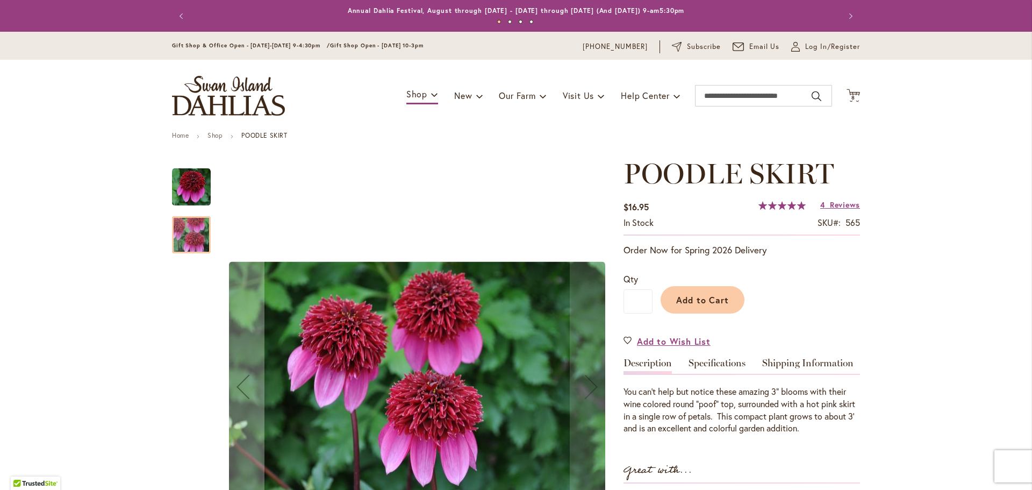
scroll to position [161, 0]
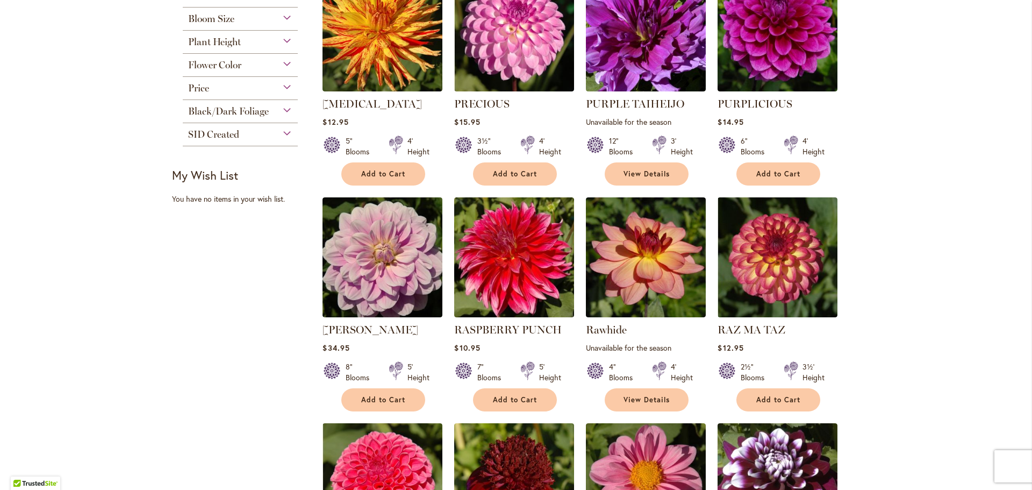
scroll to position [753, 0]
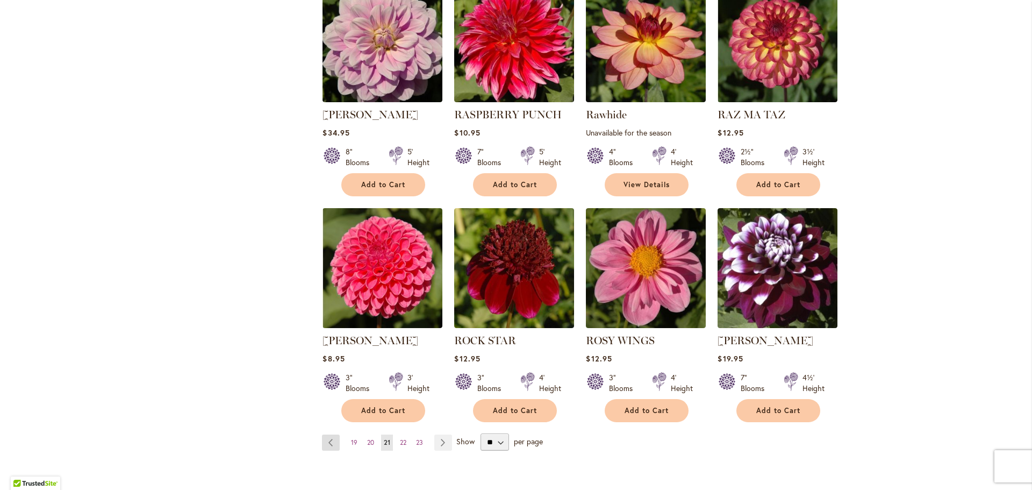
click at [325, 436] on link "Page Previous" at bounding box center [331, 442] width 18 height 16
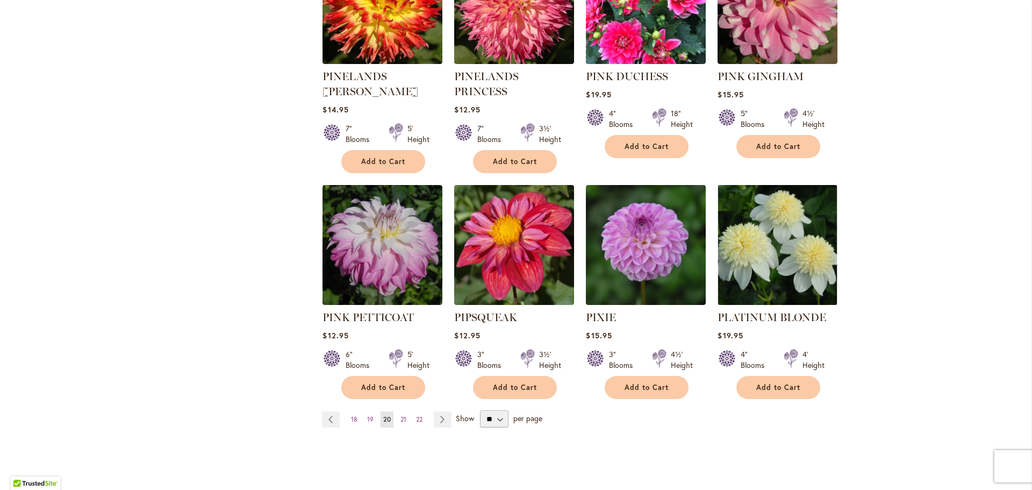
scroll to position [806, 0]
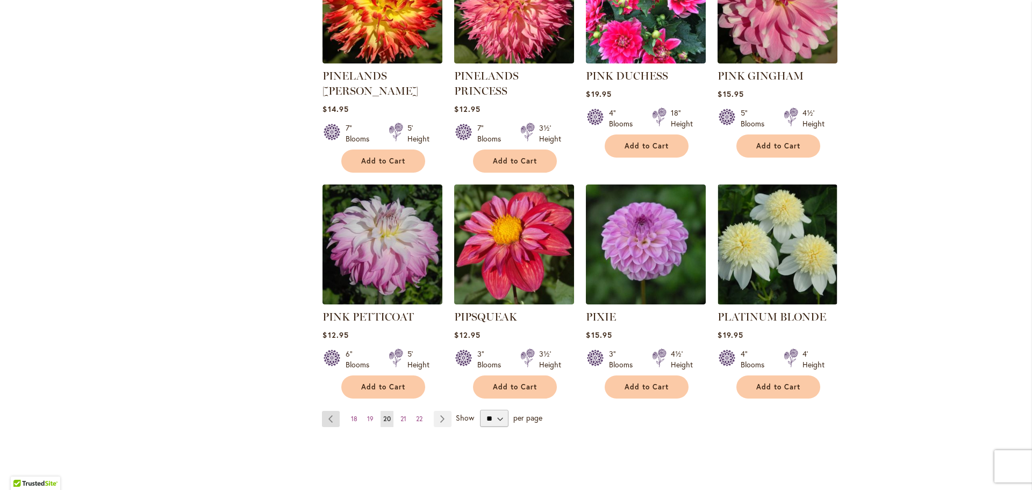
click at [331, 411] on link "Page Previous" at bounding box center [331, 419] width 18 height 16
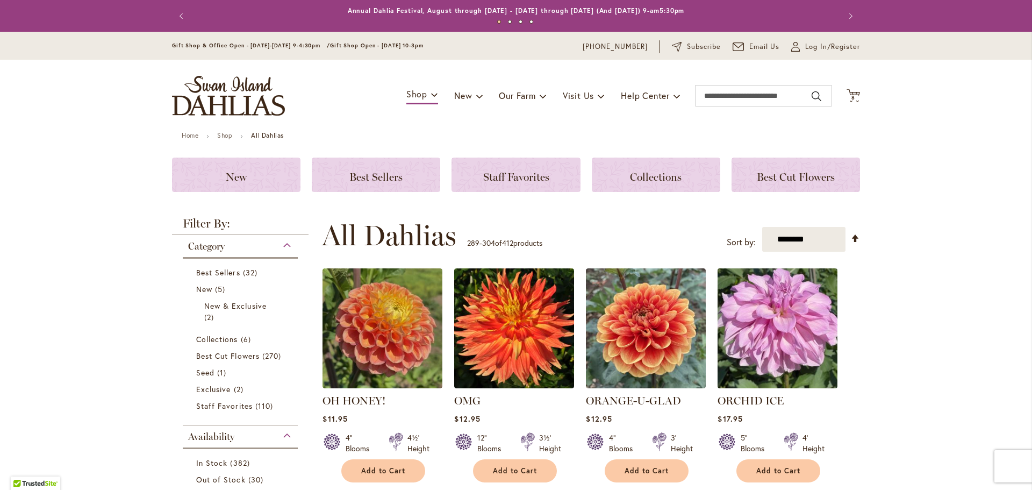
click at [763, 348] on img at bounding box center [778, 329] width 126 height 126
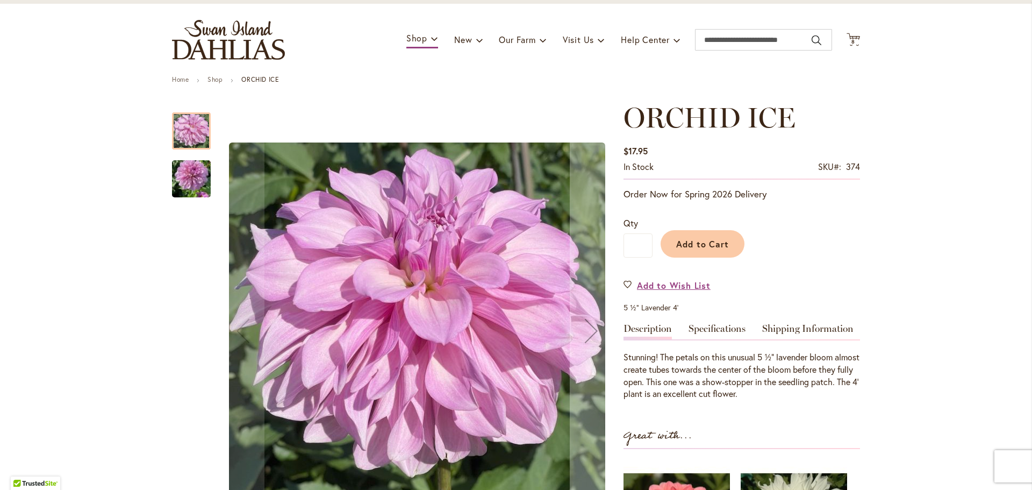
scroll to position [54, 0]
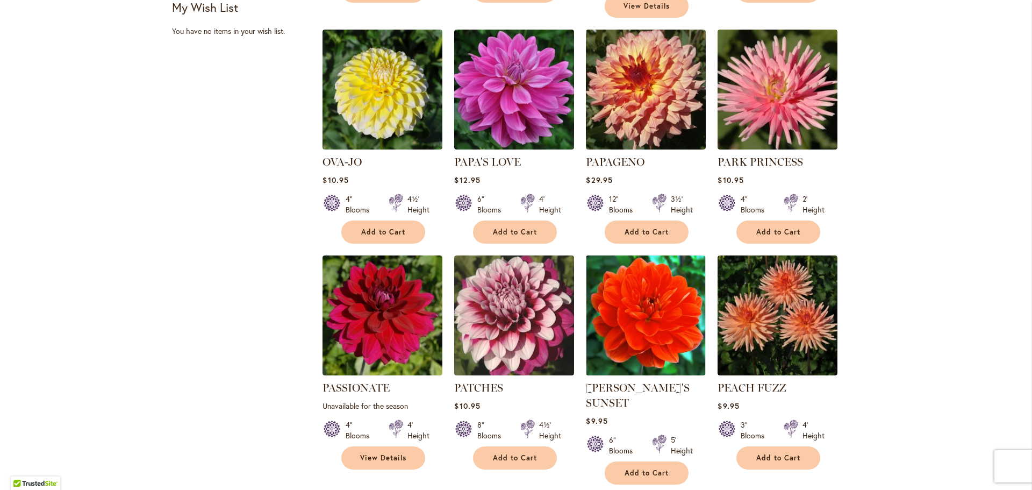
scroll to position [753, 0]
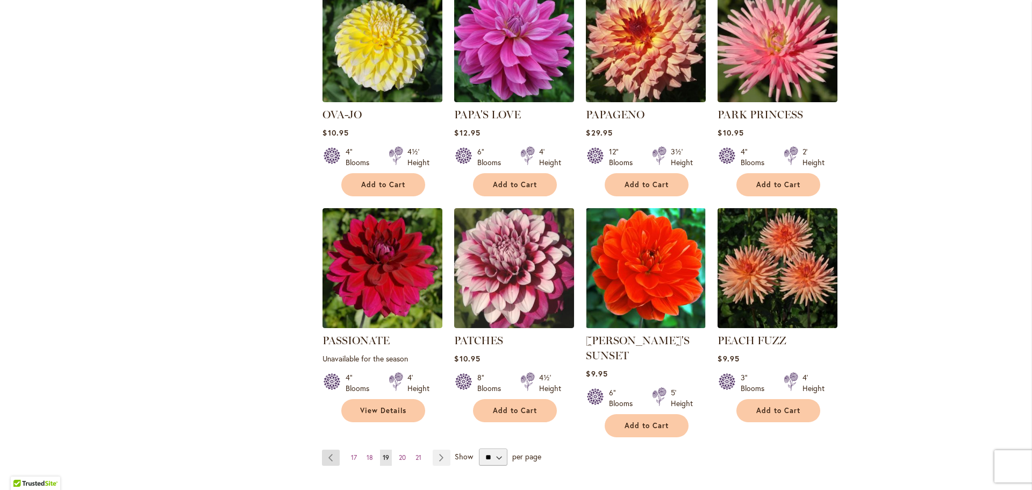
click at [334, 449] on link "Page Previous" at bounding box center [331, 457] width 18 height 16
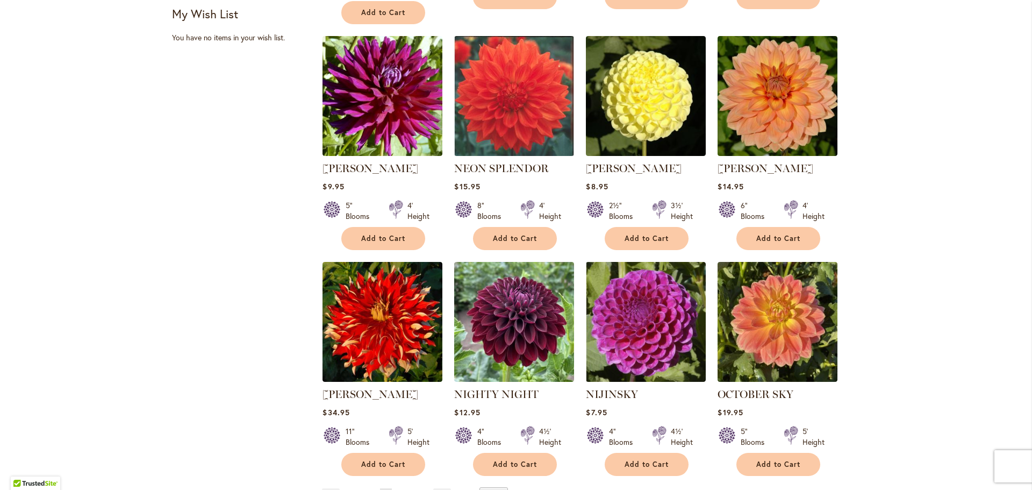
scroll to position [806, 0]
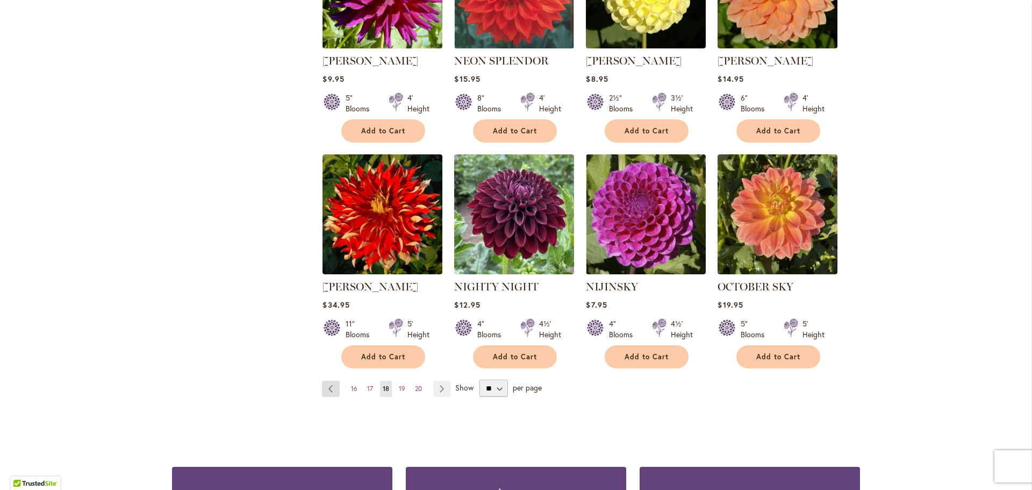
click at [333, 381] on link "Page Previous" at bounding box center [331, 389] width 18 height 16
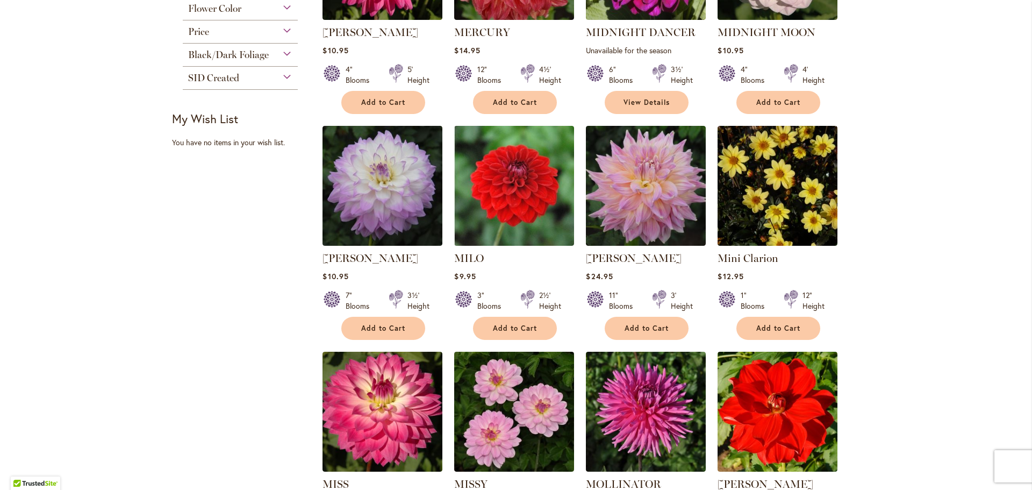
scroll to position [591, 0]
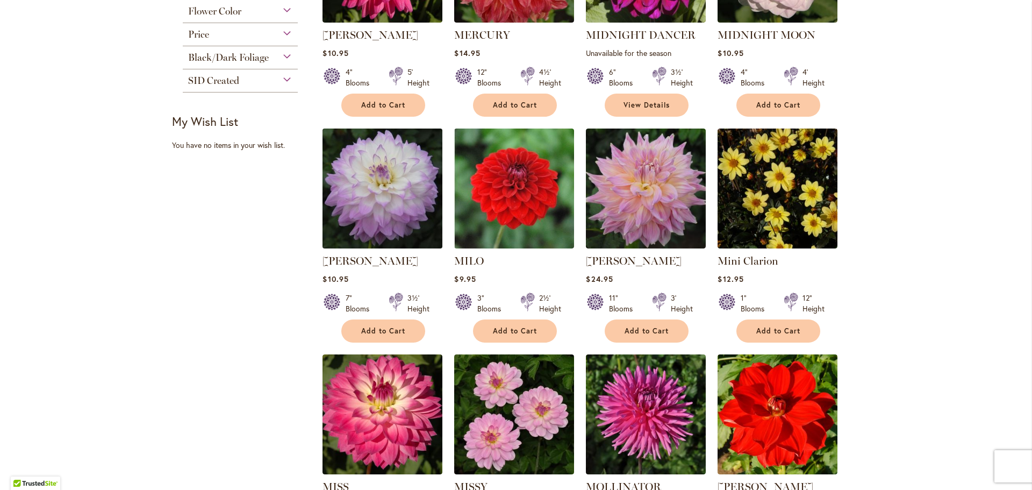
click at [404, 211] on img at bounding box center [383, 189] width 126 height 126
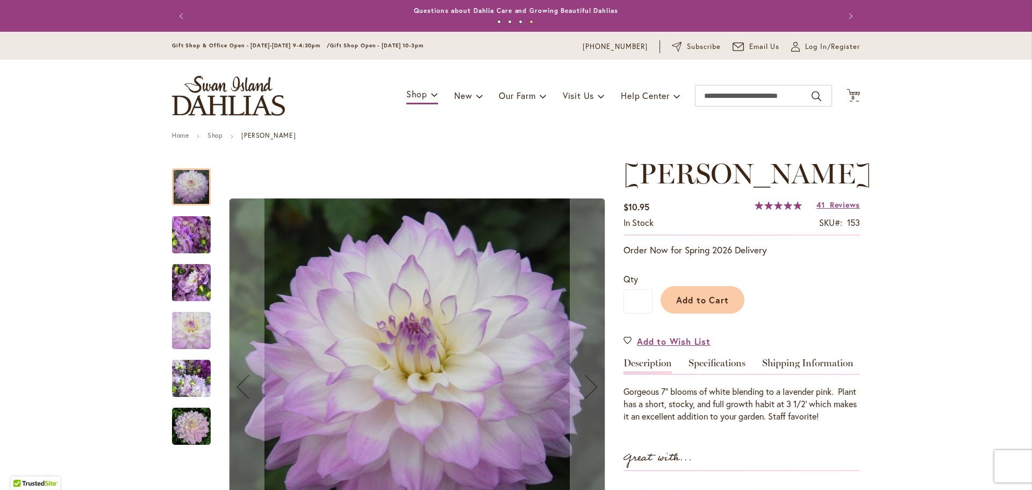
click at [190, 233] on img "MIKAYLA MIRANDA" at bounding box center [191, 235] width 77 height 58
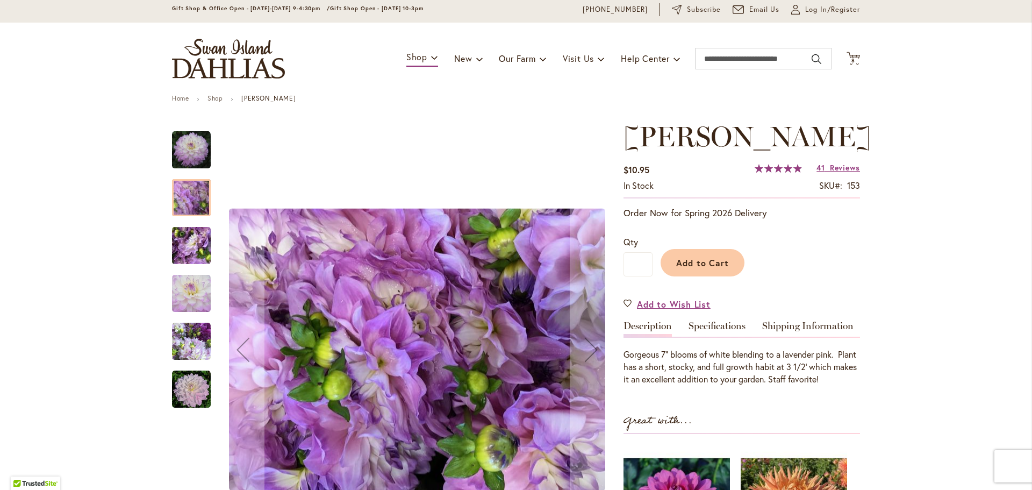
scroll to position [54, 0]
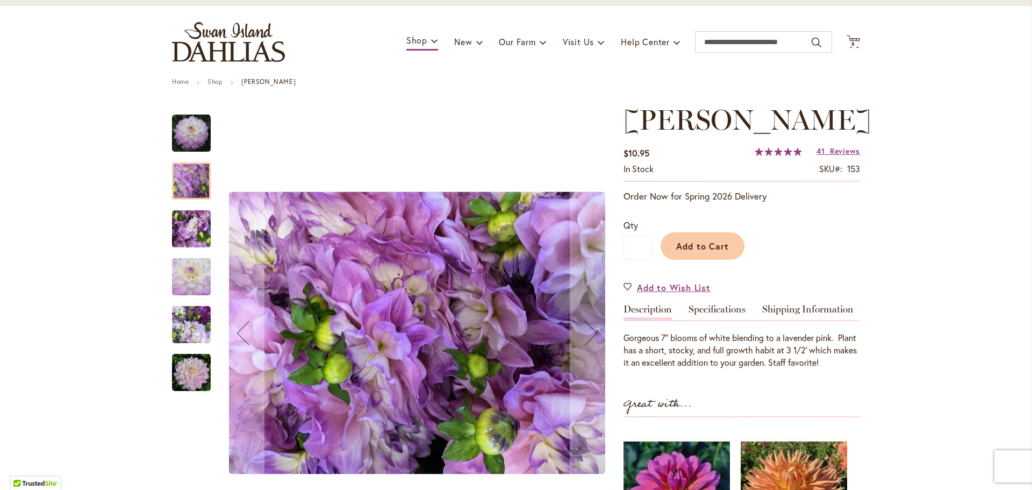
click at [178, 232] on img "MIKAYLA MIRANDA" at bounding box center [191, 229] width 77 height 58
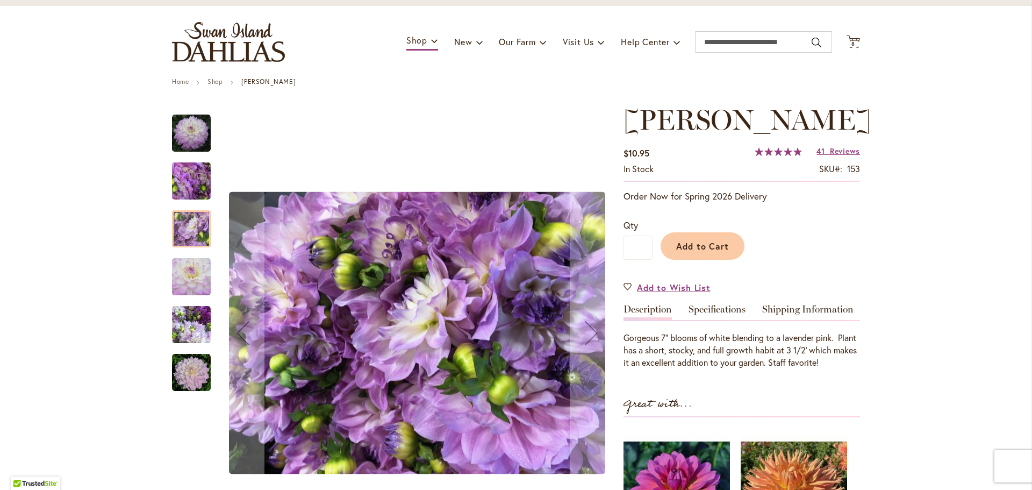
click at [183, 281] on img "MIKAYLA MIRANDA" at bounding box center [191, 277] width 39 height 39
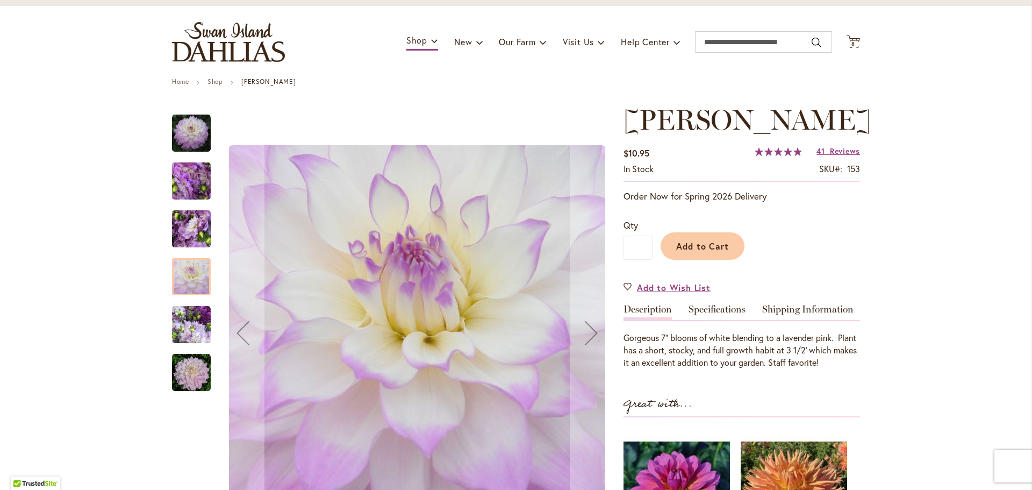
click at [191, 325] on img "MIKAYLA MIRANDA" at bounding box center [191, 324] width 39 height 39
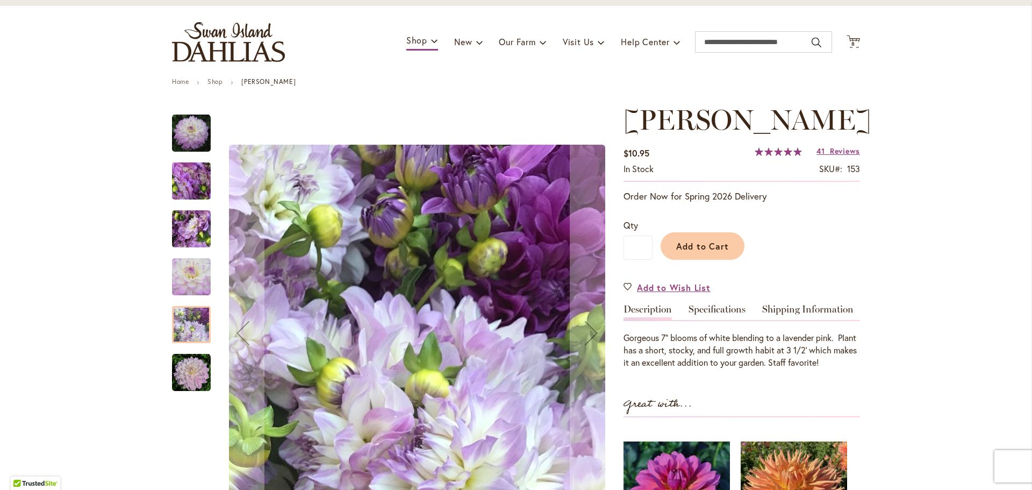
click at [188, 367] on img "MIKAYLA MIRANDA" at bounding box center [191, 372] width 39 height 39
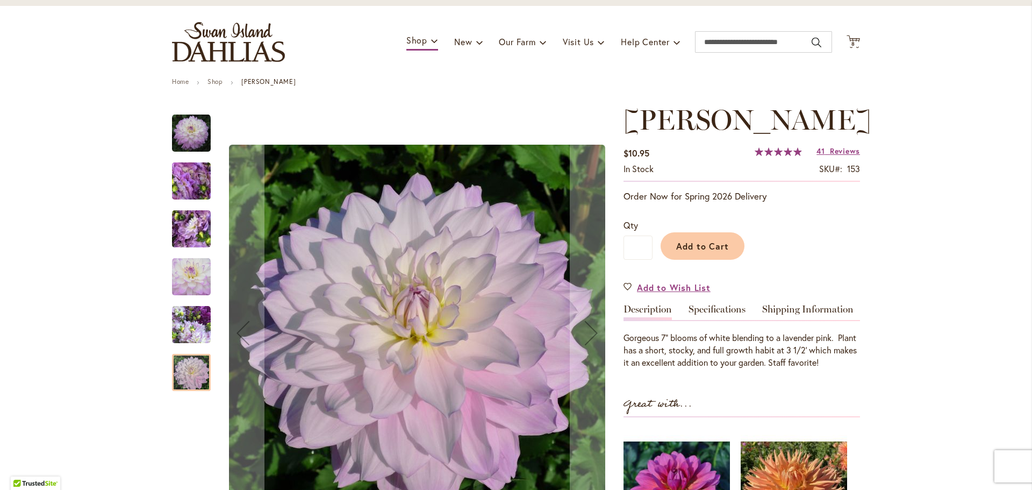
click at [206, 188] on img "MIKAYLA MIRANDA" at bounding box center [191, 181] width 77 height 58
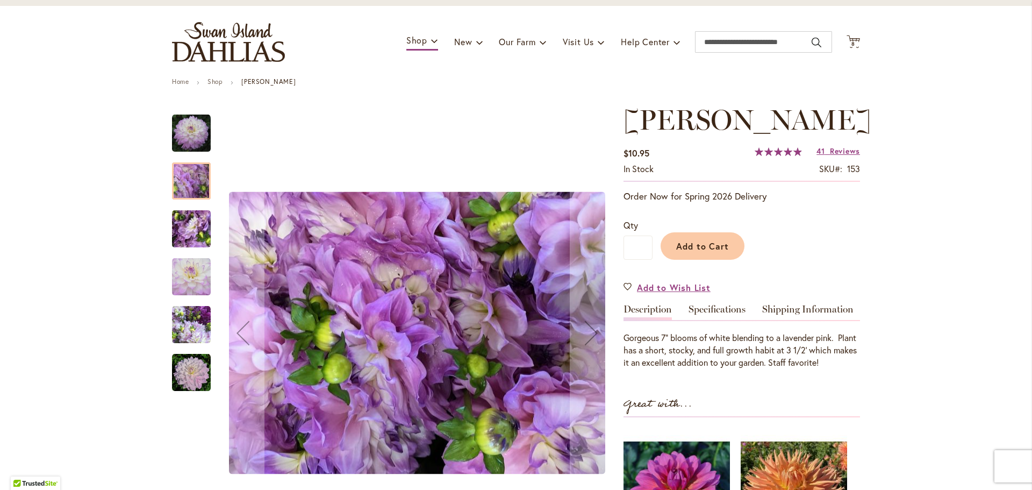
click at [195, 215] on img "MIKAYLA MIRANDA" at bounding box center [191, 229] width 77 height 58
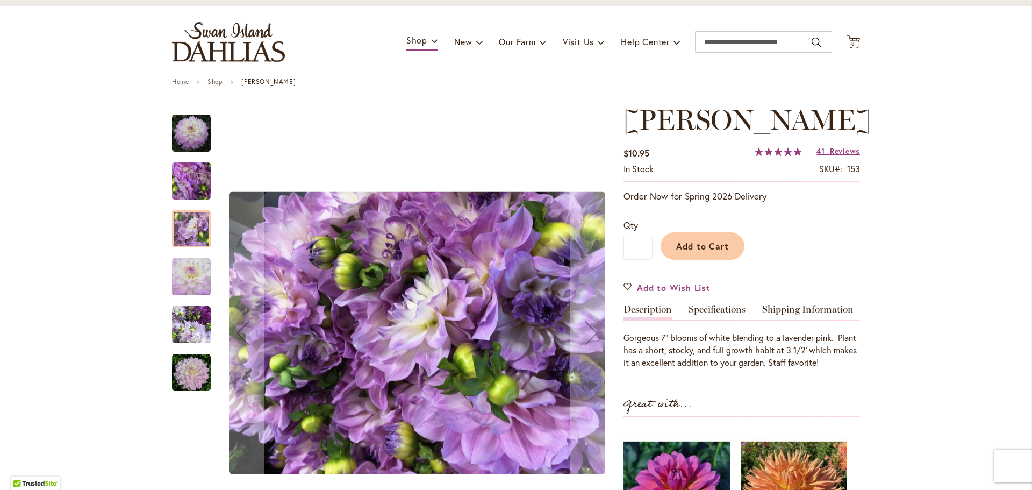
click at [188, 267] on img "MIKAYLA MIRANDA" at bounding box center [191, 277] width 39 height 39
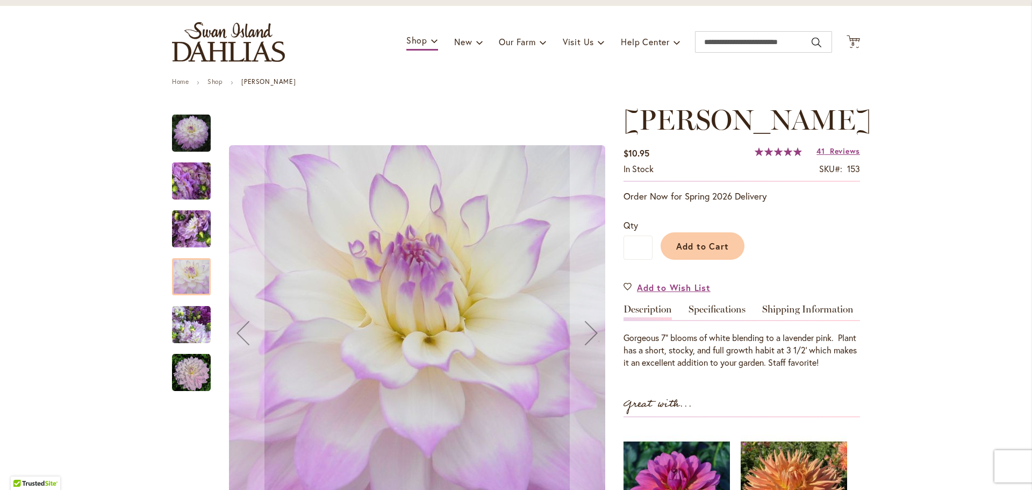
click at [182, 328] on img "MIKAYLA MIRANDA" at bounding box center [191, 324] width 39 height 39
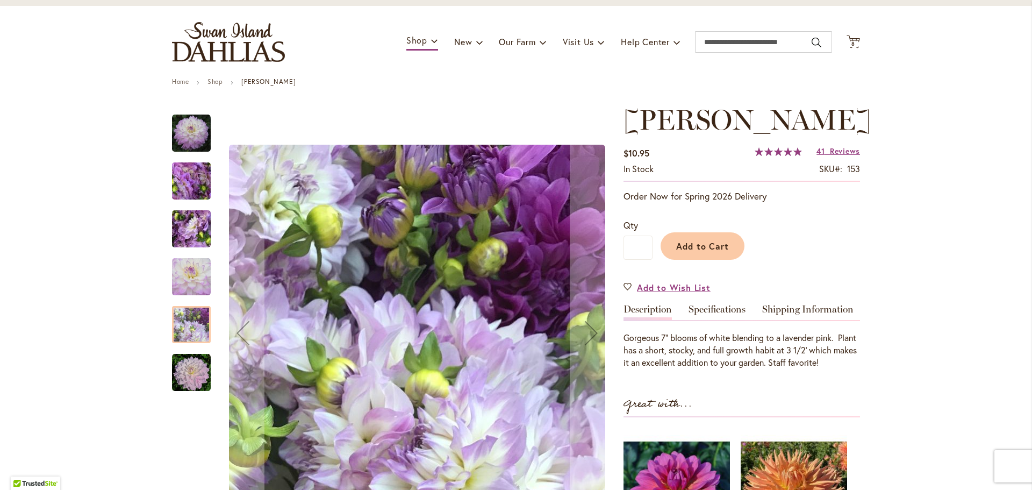
click at [180, 367] on img "MIKAYLA MIRANDA" at bounding box center [191, 372] width 39 height 39
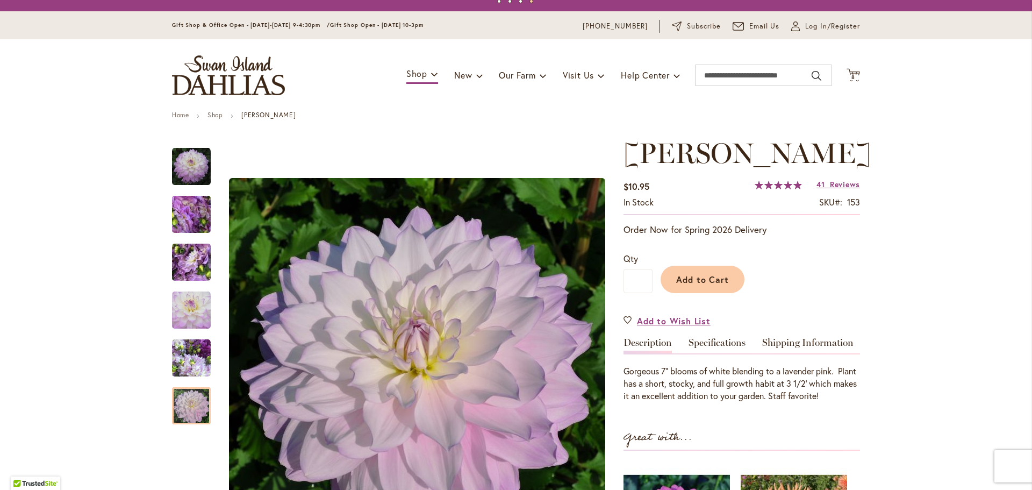
scroll to position [0, 0]
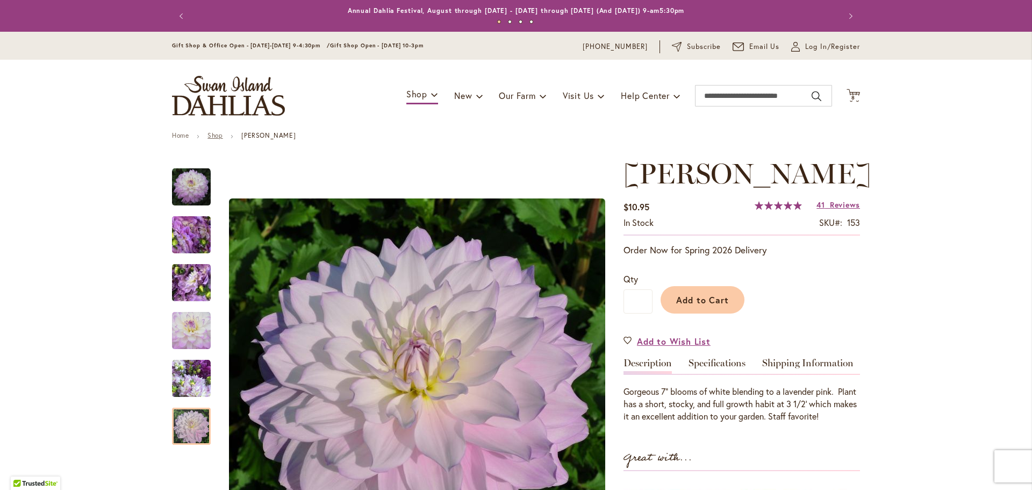
click at [218, 134] on link "Shop" at bounding box center [215, 135] width 15 height 8
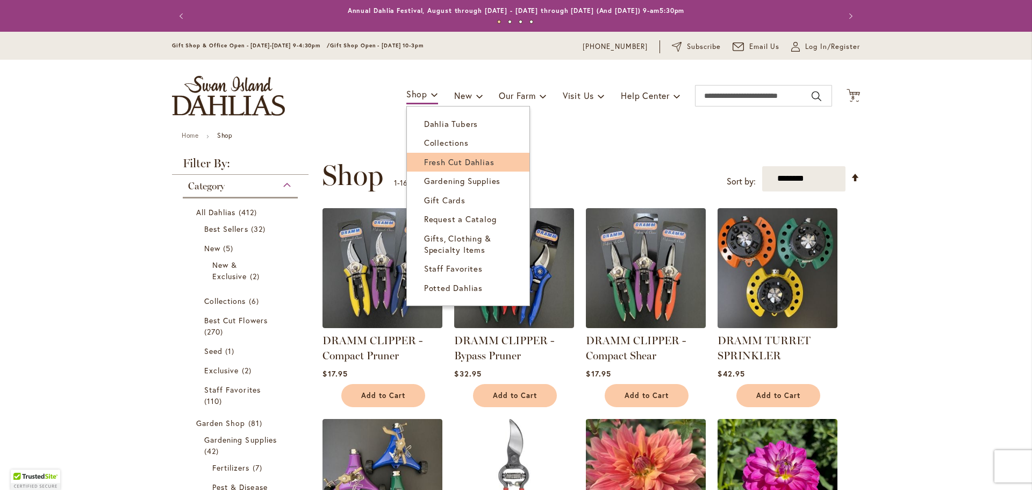
click at [453, 163] on span "Fresh Cut Dahlias" at bounding box center [459, 161] width 70 height 11
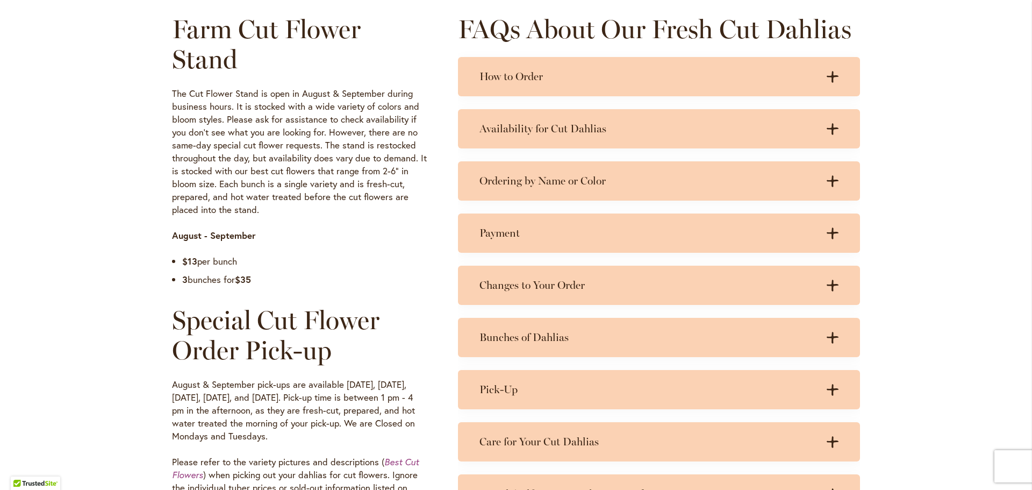
scroll to position [538, 0]
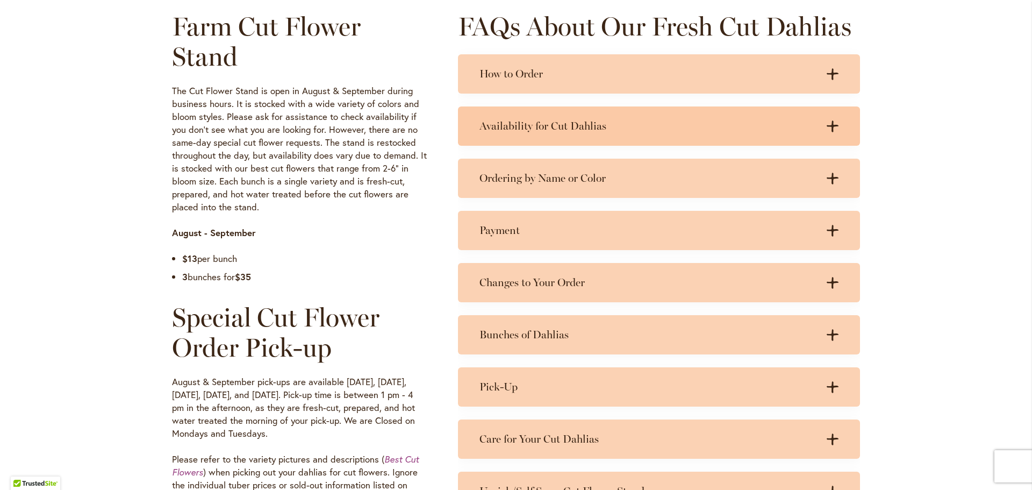
click at [832, 130] on icon ".cls-1 { fill: #3c2616; stroke-width: 0px; }" at bounding box center [833, 126] width 12 height 12
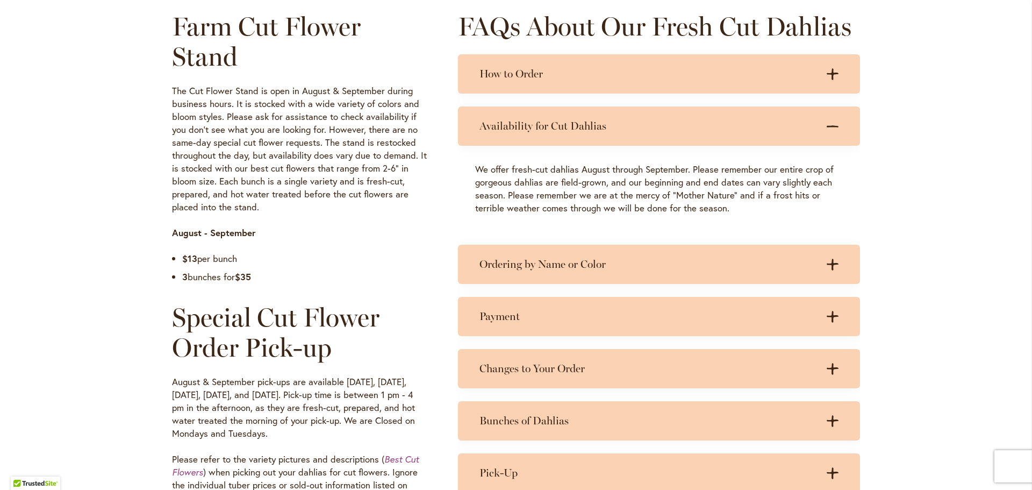
click at [832, 130] on icon ".cls-1 { fill: #3c2616; stroke-width: 0px; }" at bounding box center [833, 126] width 12 height 12
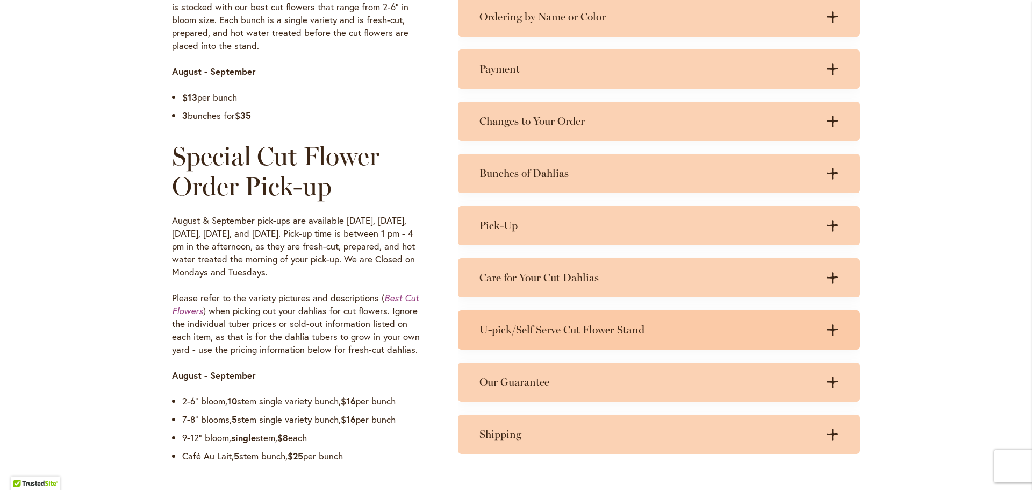
scroll to position [753, 0]
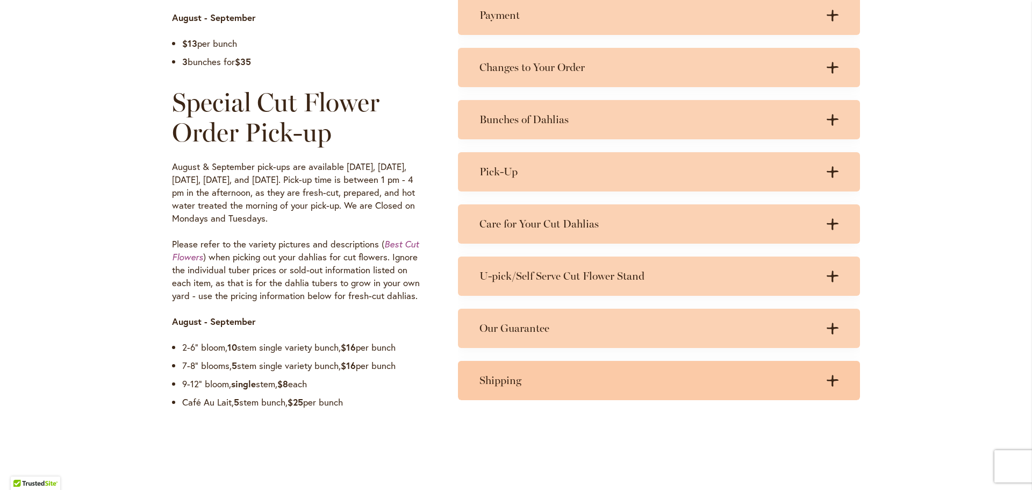
click at [828, 380] on icon at bounding box center [833, 380] width 12 height 11
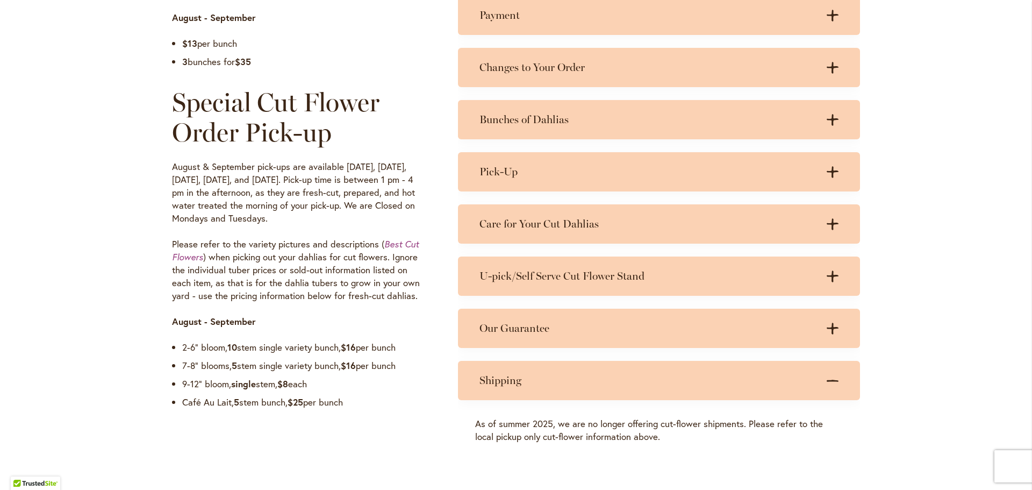
scroll to position [806, 0]
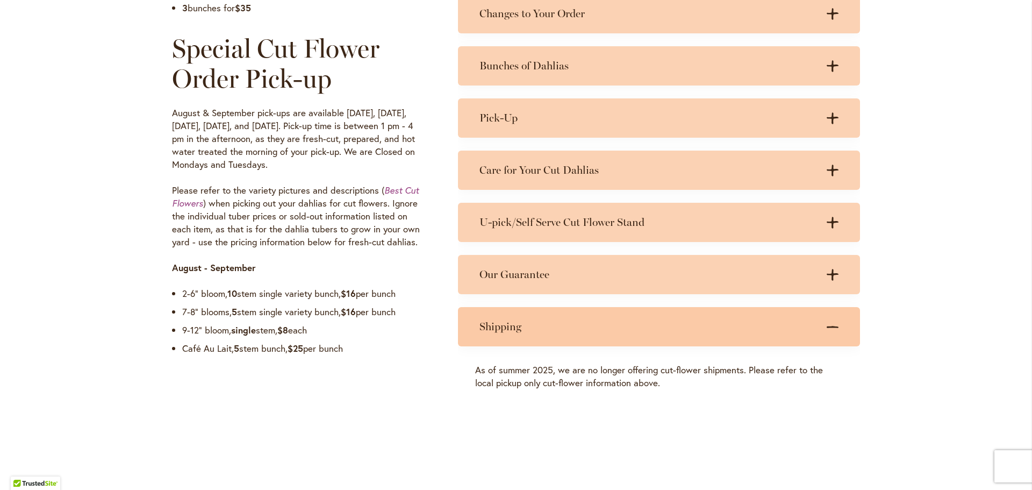
click at [821, 326] on div ".cls-1 { fill: #3c2616; stroke-width: 0px; } .cls-1 { fill: #3c2616; stroke-wid…" at bounding box center [828, 326] width 22 height 13
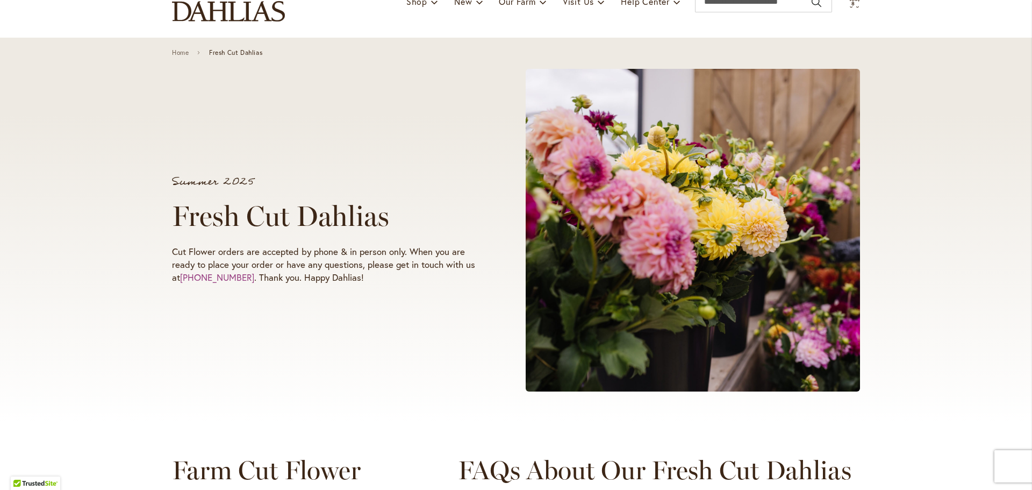
scroll to position [0, 0]
